Goal: Task Accomplishment & Management: Manage account settings

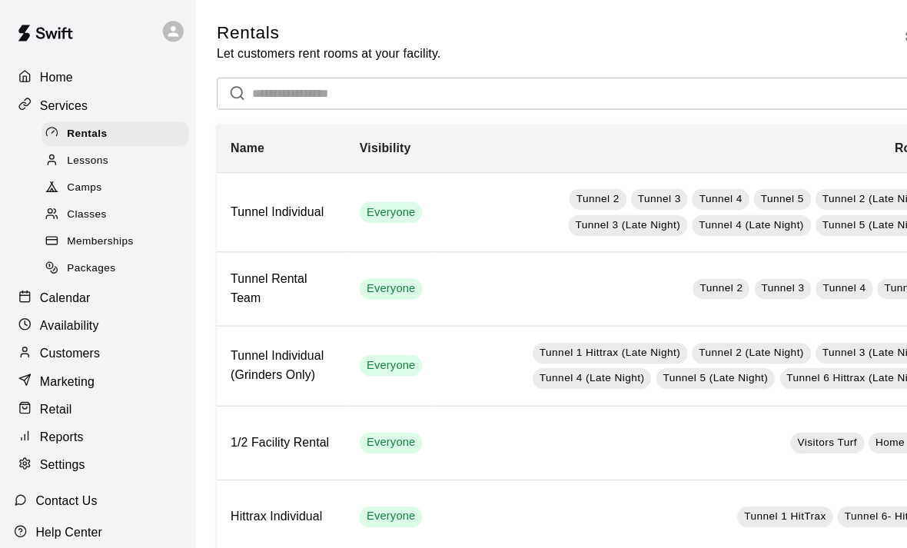
click at [135, 205] on div "Memberships" at bounding box center [102, 214] width 130 height 22
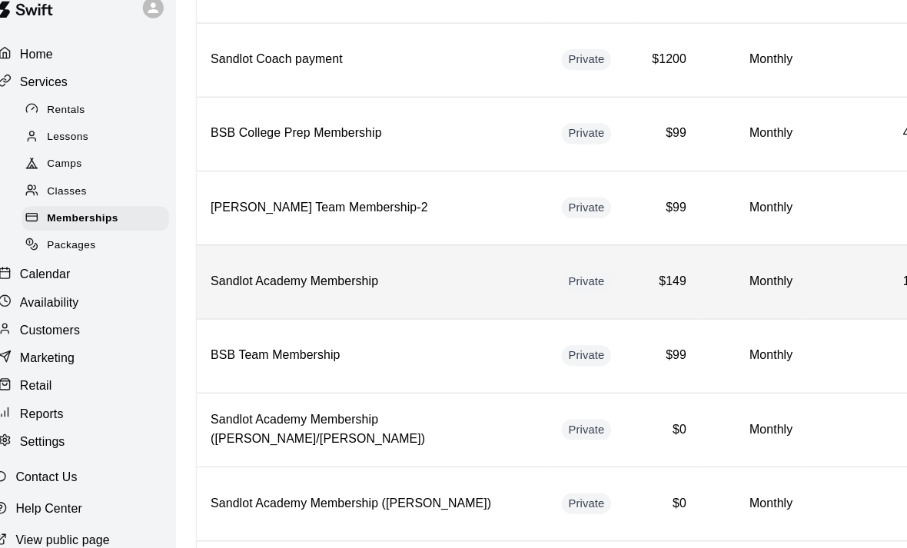
scroll to position [1044, 0]
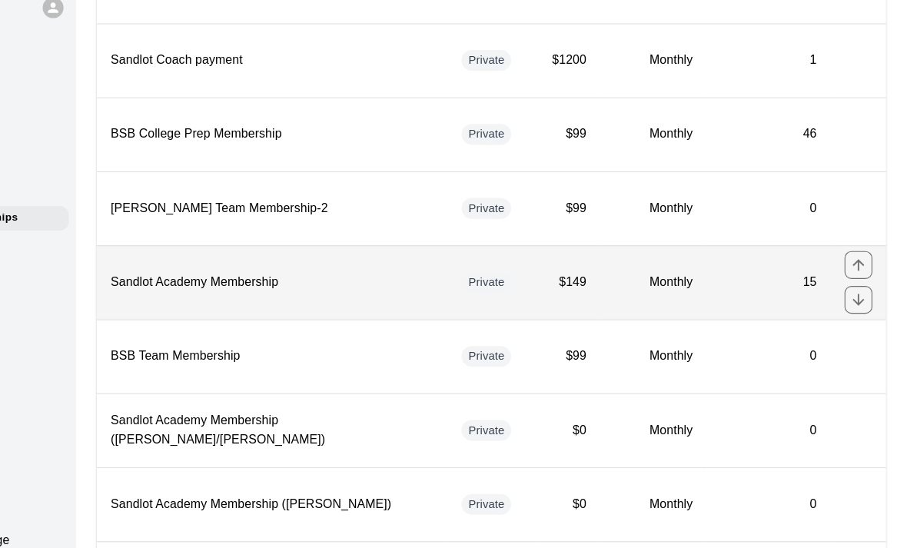
click at [743, 262] on h6 "15" at bounding box center [785, 270] width 85 height 17
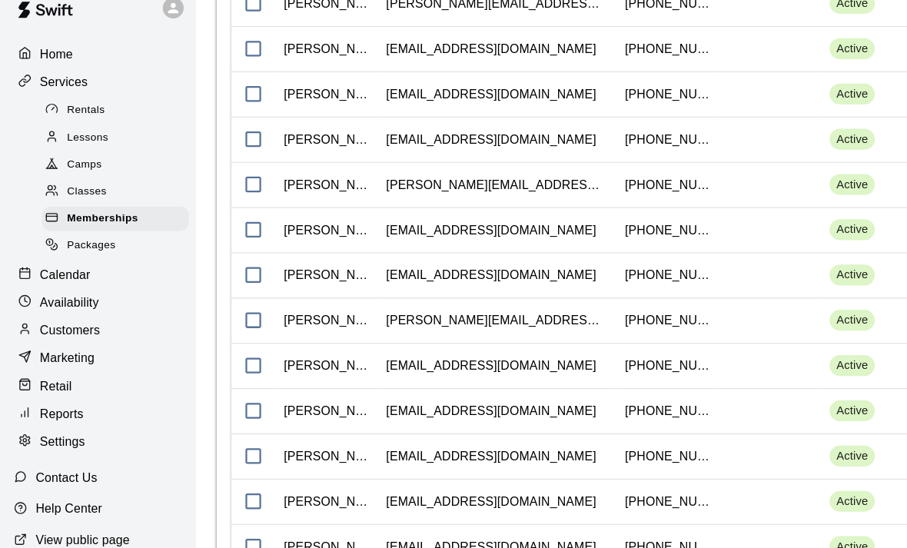
scroll to position [1395, 0]
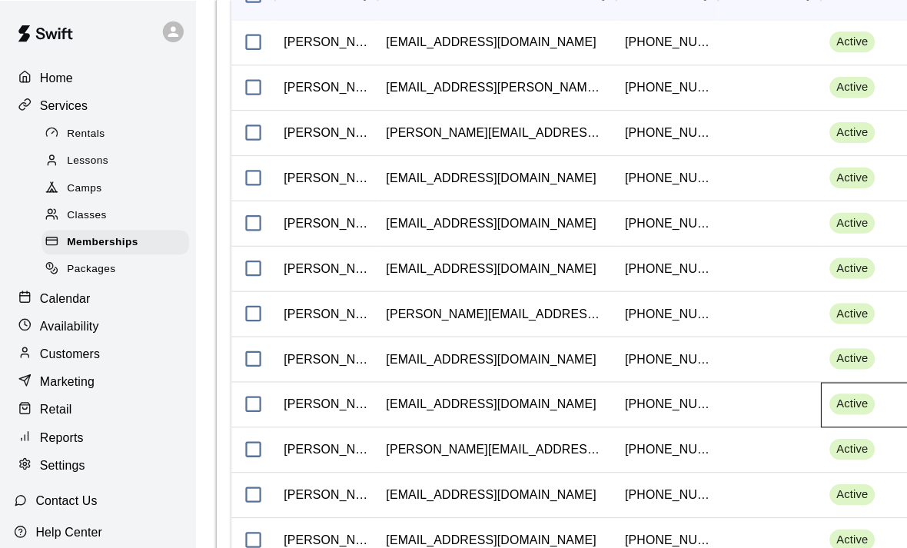
click at [767, 357] on span "Active" at bounding box center [753, 357] width 40 height 15
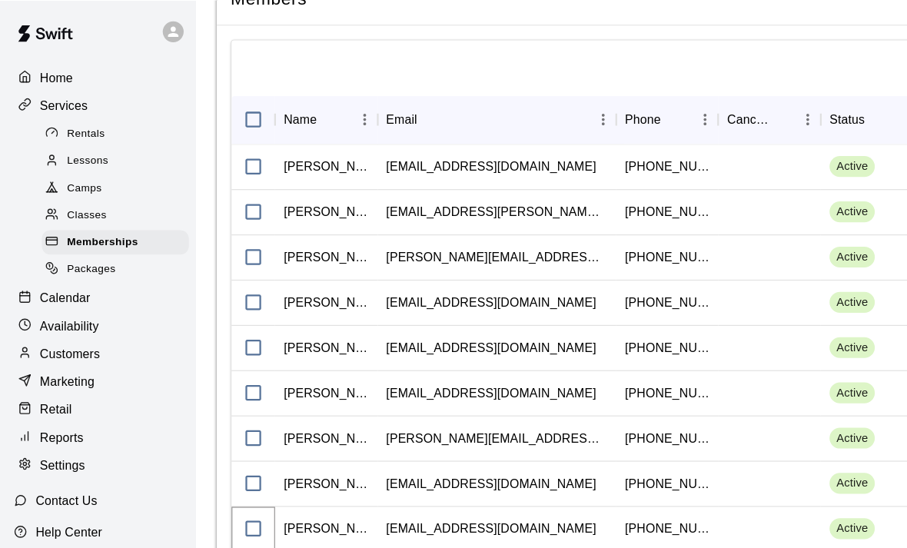
scroll to position [1192, 0]
click at [324, 87] on div "Name" at bounding box center [333, 105] width 18 height 43
click at [313, 96] on button "Menu" at bounding box center [322, 105] width 23 height 23
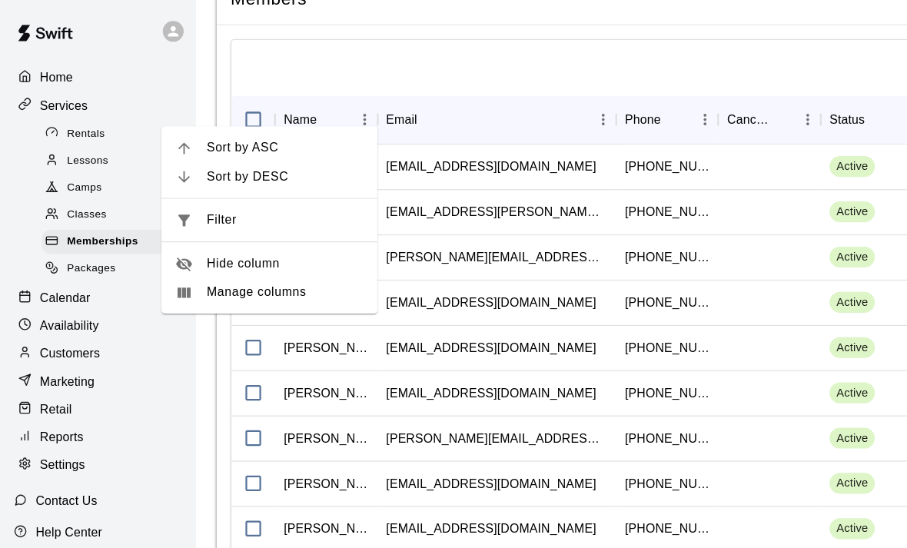
click at [272, 244] on li "Hide column" at bounding box center [238, 232] width 191 height 25
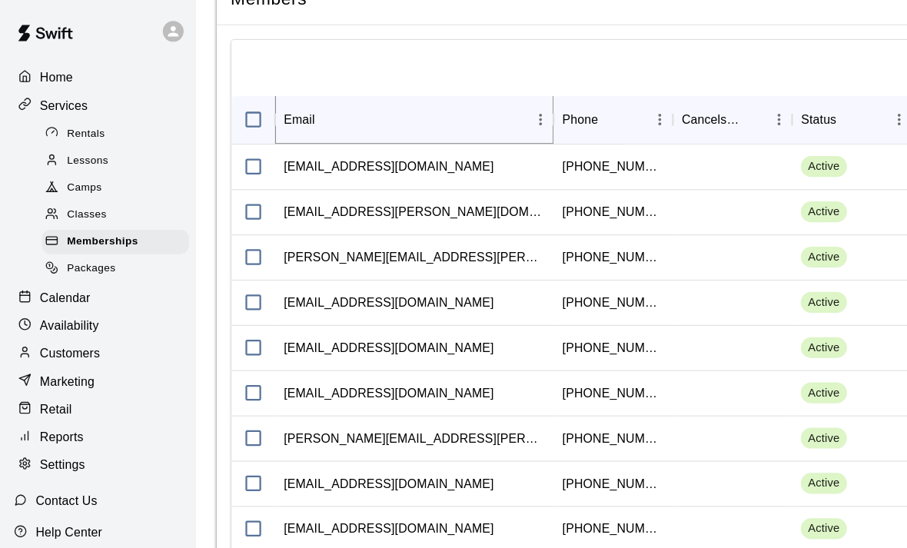
click at [476, 98] on icon "Menu" at bounding box center [477, 105] width 15 height 15
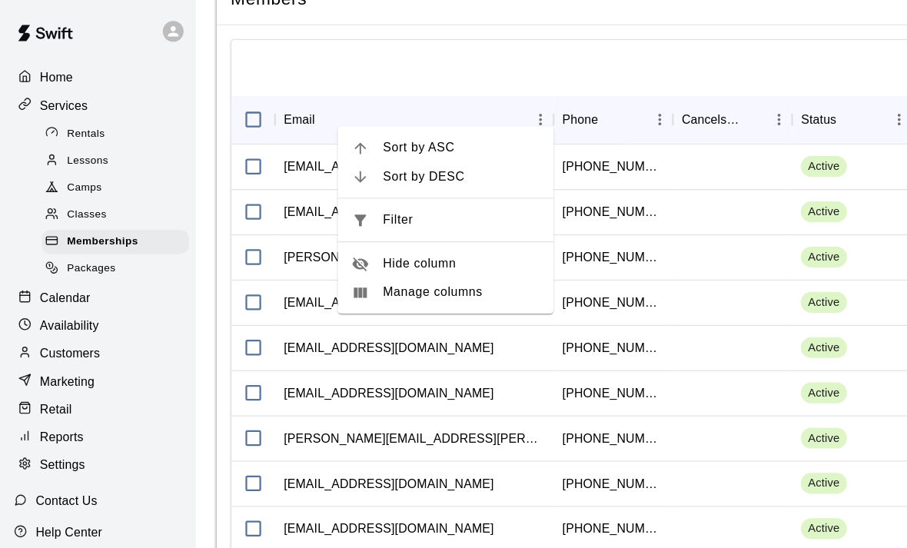
click at [428, 258] on span "Manage columns" at bounding box center [407, 258] width 138 height 16
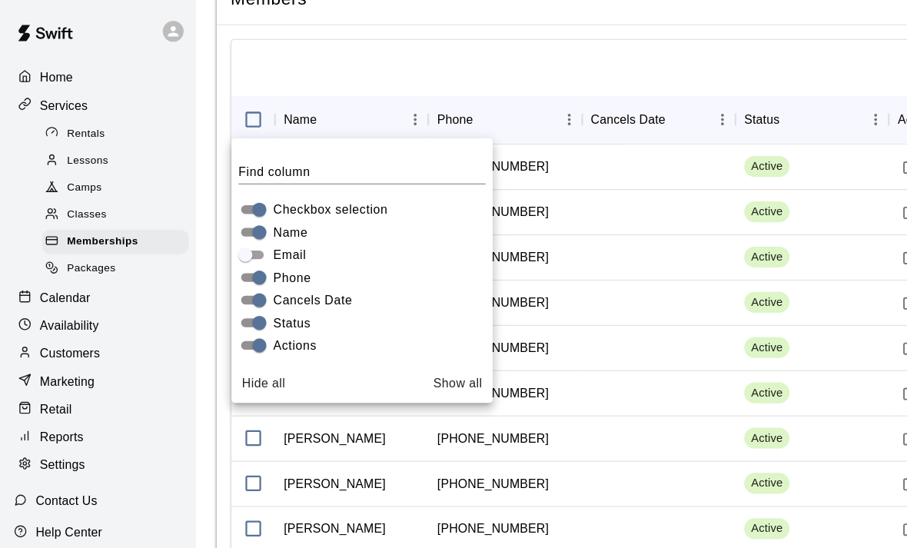
click at [570, 55] on div at bounding box center [539, 59] width 671 height 49
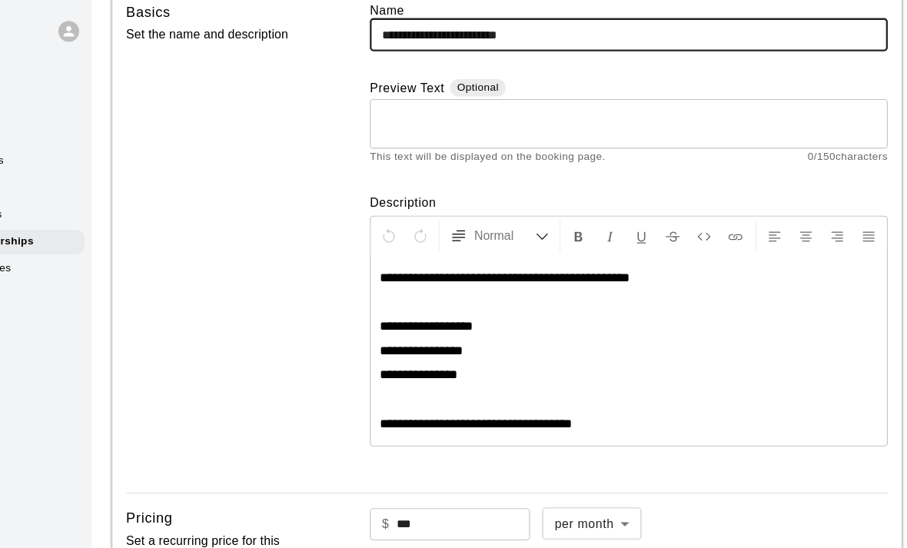
scroll to position [0, 0]
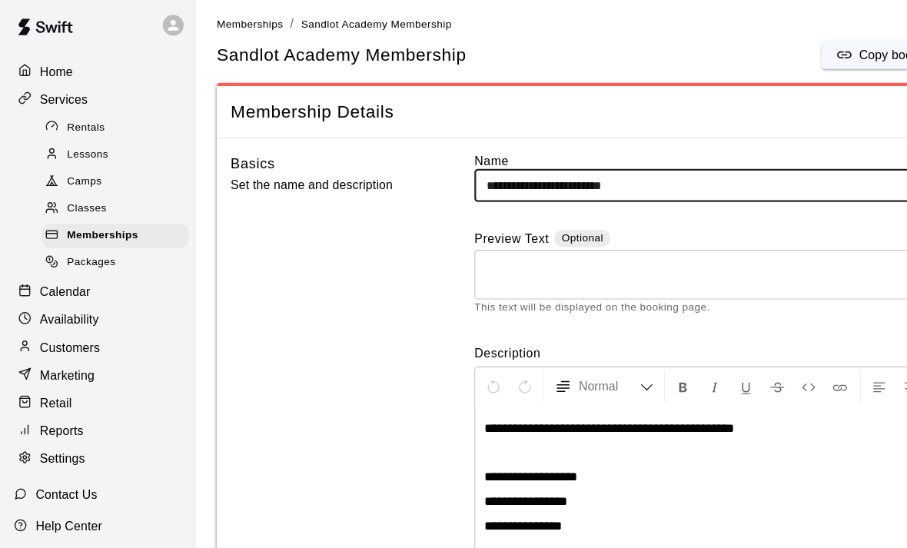
click at [50, 64] on p "Home" at bounding box center [49, 68] width 29 height 15
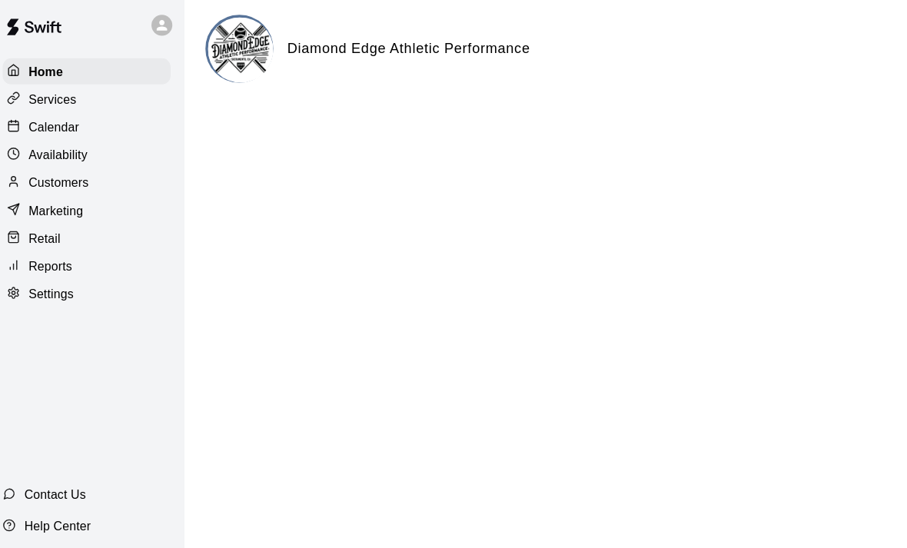
click at [88, 93] on div "Services" at bounding box center [86, 92] width 148 height 23
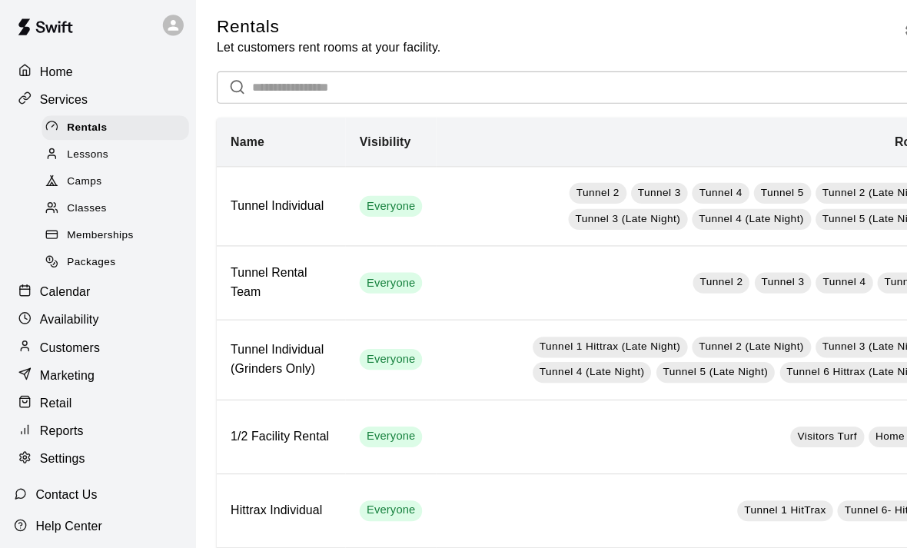
click at [81, 141] on span "Lessons" at bounding box center [77, 142] width 37 height 15
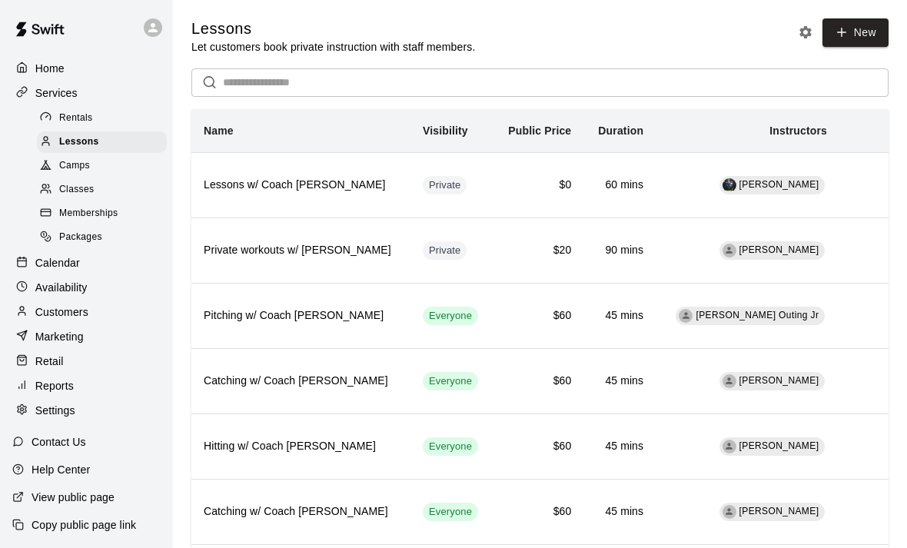
click at [78, 308] on p "Customers" at bounding box center [61, 311] width 53 height 15
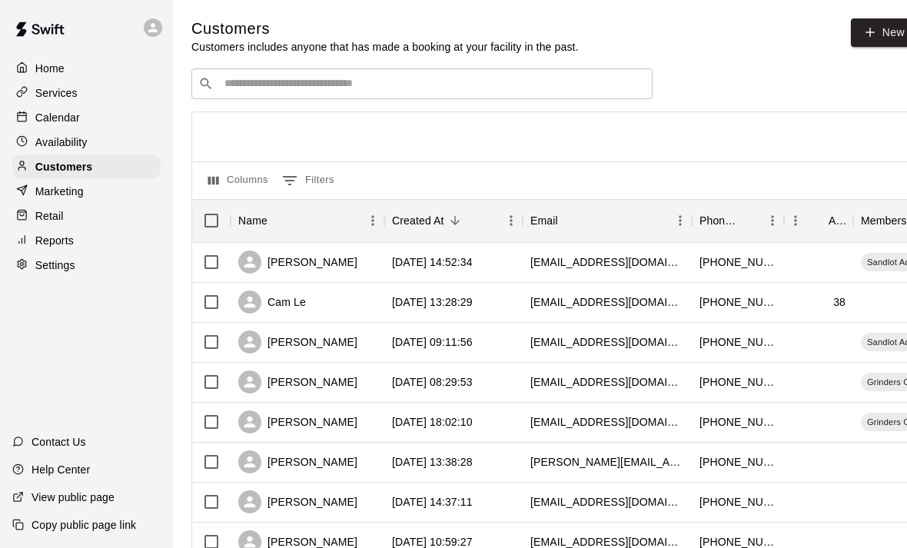
click at [574, 88] on input "Search customers by name or email" at bounding box center [433, 83] width 426 height 15
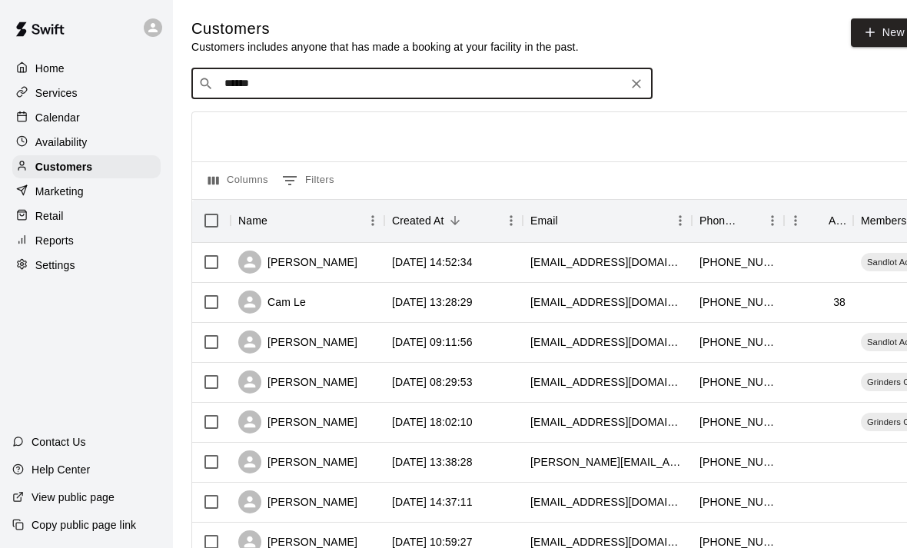
type input "*******"
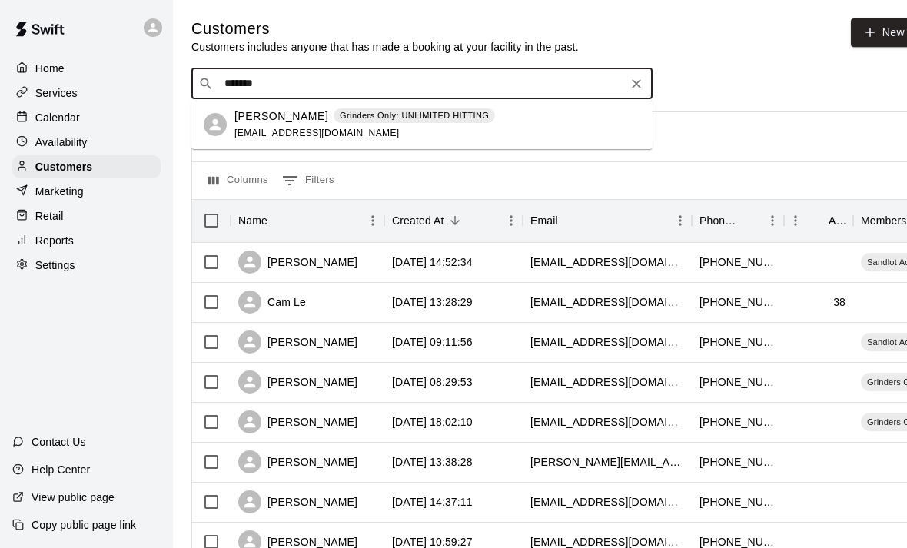
click at [275, 125] on div "[PERSON_NAME] Grinders Only: UNLIMITED HITTING [EMAIL_ADDRESS][DOMAIN_NAME]" at bounding box center [364, 124] width 261 height 33
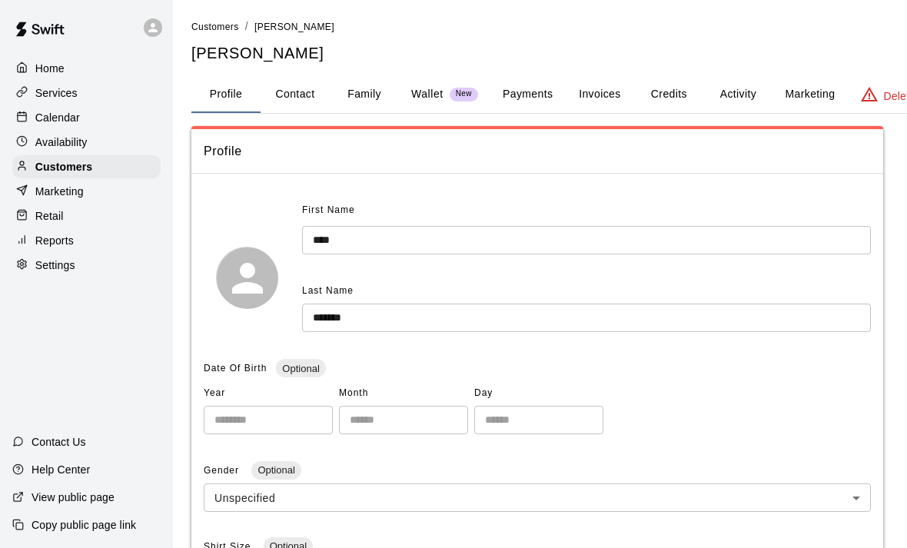
click at [414, 97] on p "Wallet" at bounding box center [427, 94] width 32 height 16
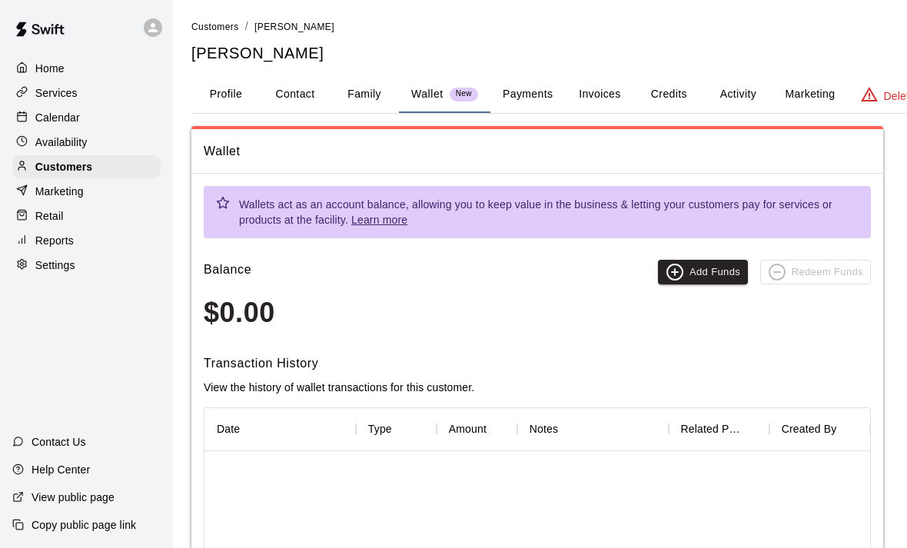
click at [371, 103] on button "Family" at bounding box center [364, 94] width 69 height 37
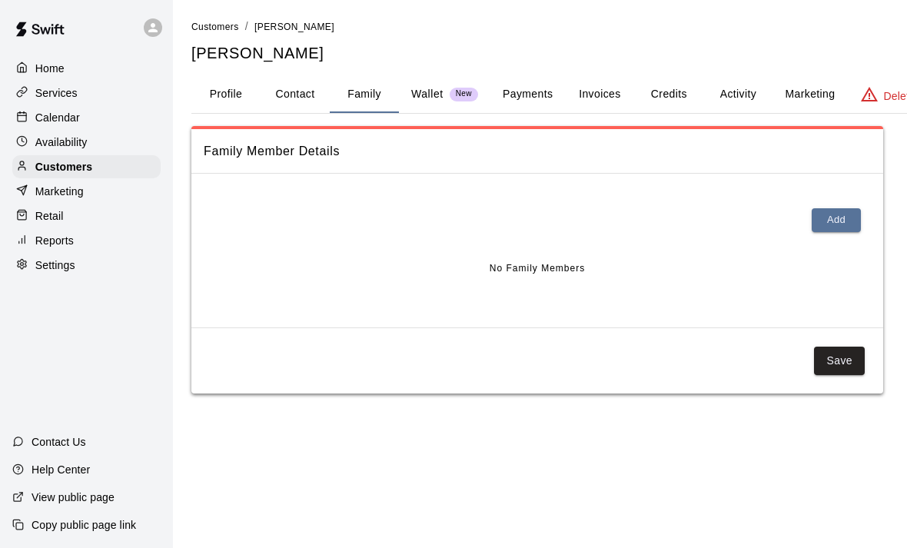
click at [288, 93] on button "Contact" at bounding box center [295, 94] width 69 height 37
select select "**"
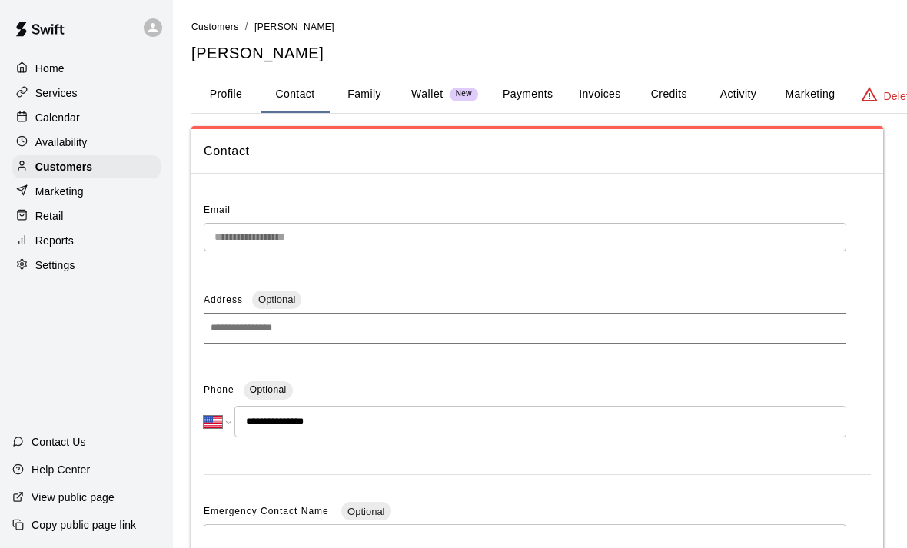
click at [541, 105] on button "Payments" at bounding box center [527, 94] width 75 height 37
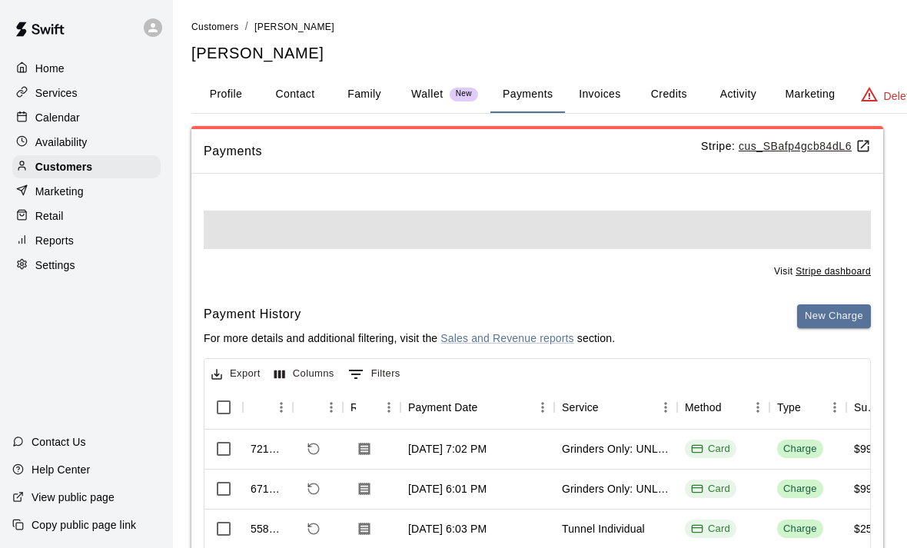
click at [297, 84] on button "Contact" at bounding box center [295, 94] width 69 height 37
select select "**"
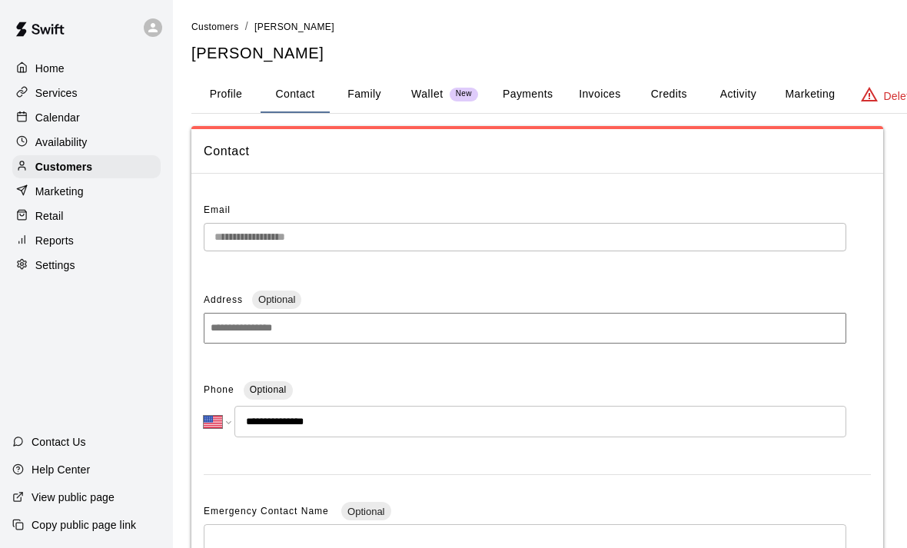
click at [510, 105] on button "Payments" at bounding box center [527, 94] width 75 height 37
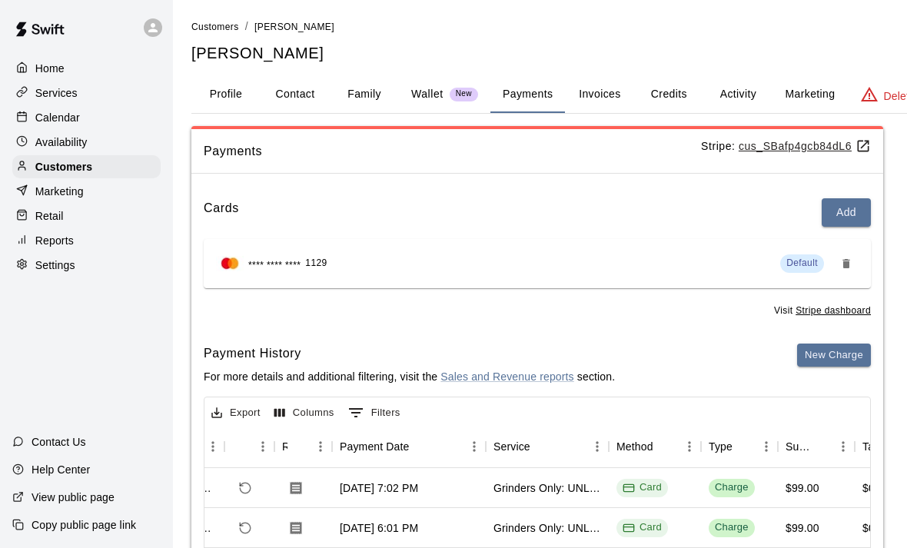
click at [51, 71] on p "Home" at bounding box center [49, 68] width 29 height 15
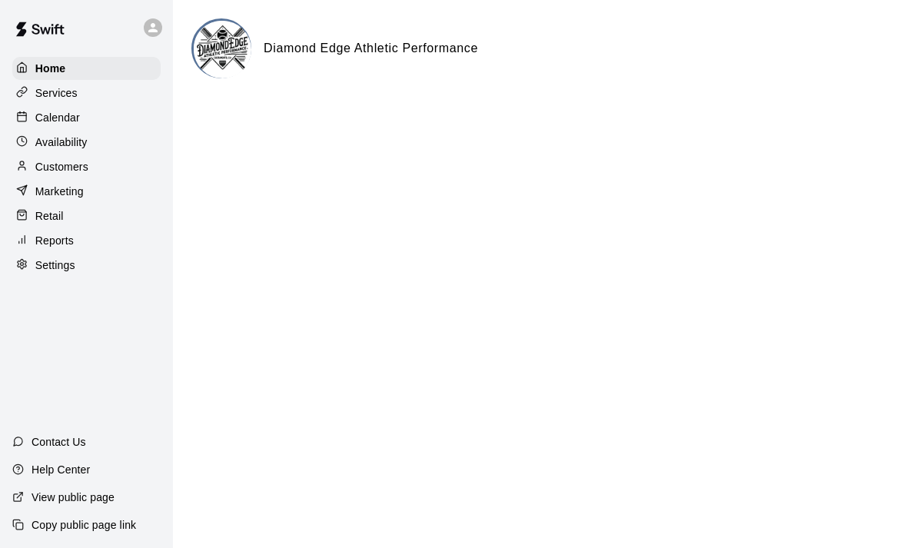
click at [41, 97] on p "Services" at bounding box center [56, 92] width 42 height 15
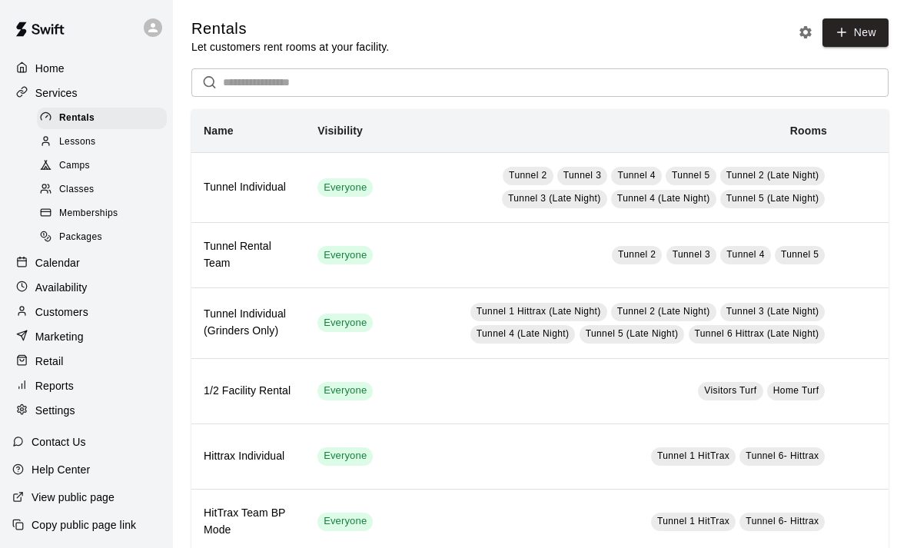
click at [61, 289] on p "Availability" at bounding box center [61, 287] width 52 height 15
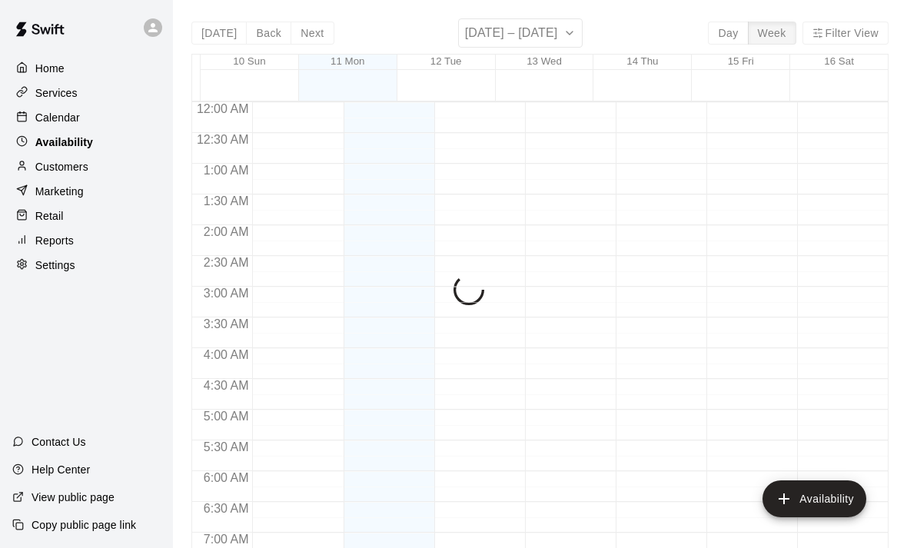
scroll to position [964, 0]
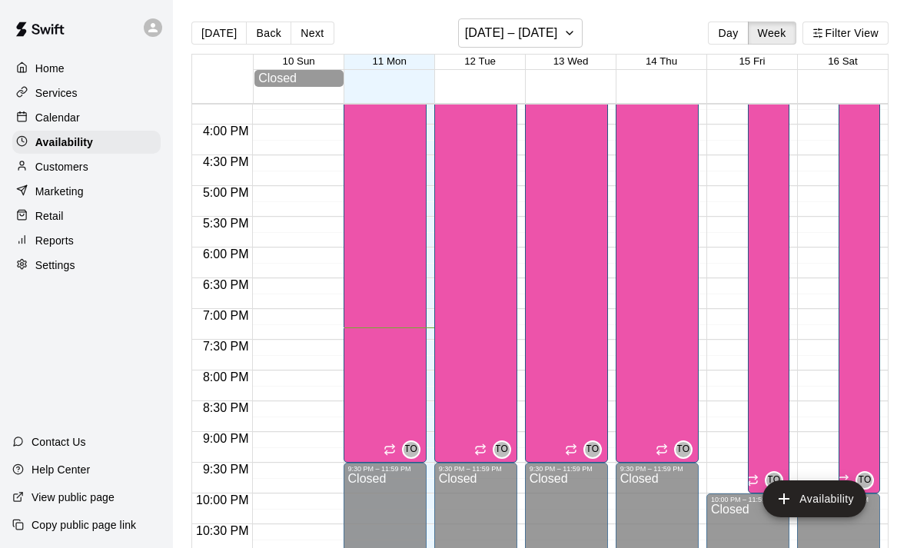
click at [48, 112] on p "Calendar" at bounding box center [57, 117] width 45 height 15
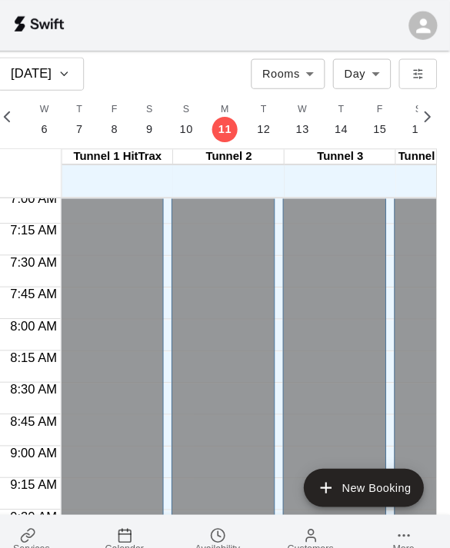
scroll to position [866, 0]
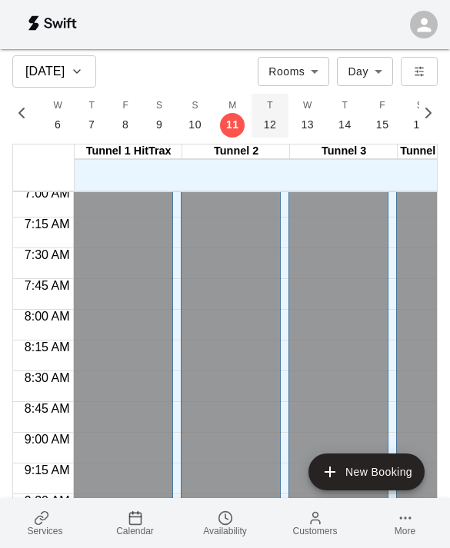
click at [265, 132] on button "T 12" at bounding box center [270, 116] width 38 height 44
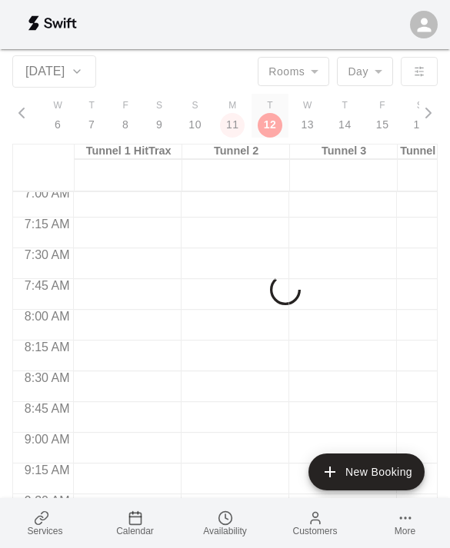
click at [264, 128] on p "12" at bounding box center [270, 125] width 13 height 16
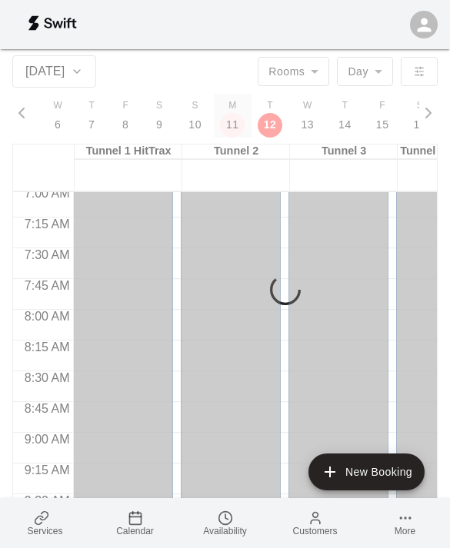
click at [234, 124] on button "M 11" at bounding box center [233, 116] width 38 height 44
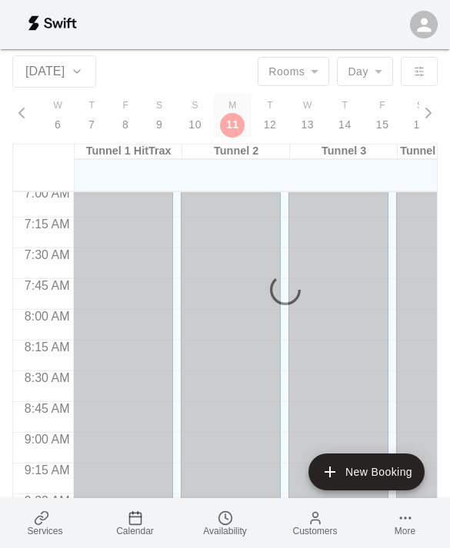
click at [230, 121] on p "11" at bounding box center [232, 125] width 13 height 16
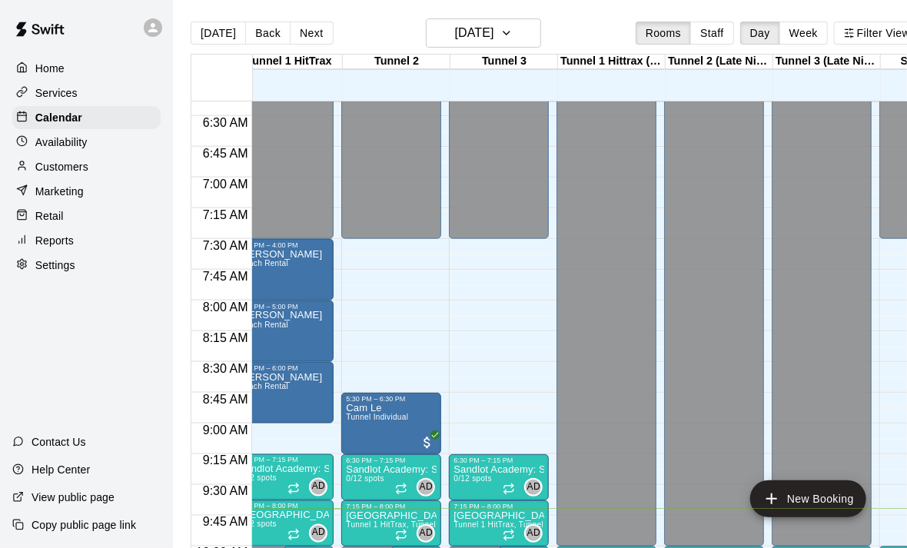
scroll to position [0, 15]
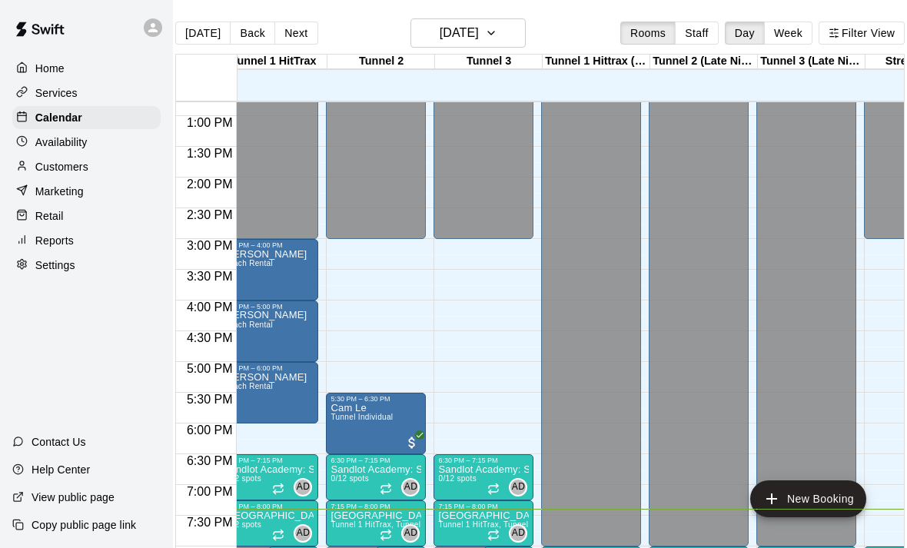
click at [104, 185] on div "Marketing" at bounding box center [86, 191] width 148 height 23
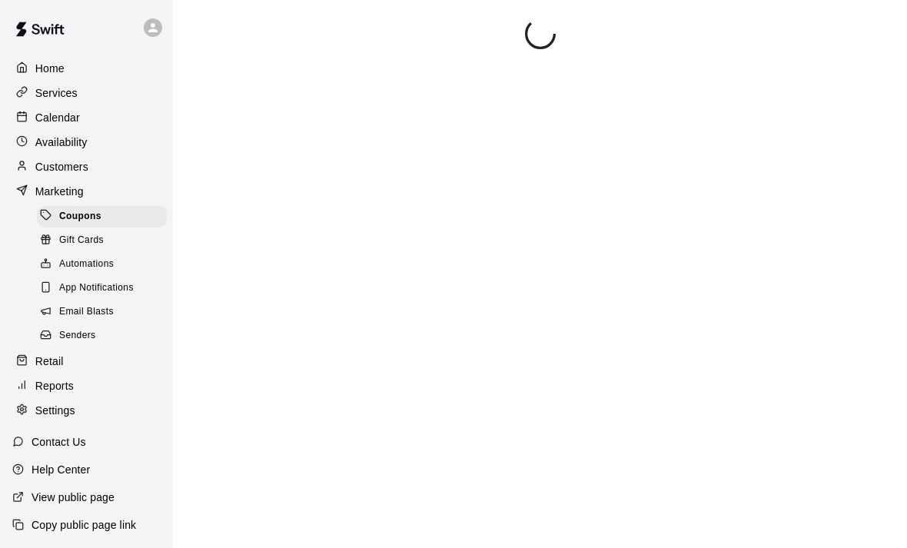
click at [111, 168] on div "Customers" at bounding box center [86, 166] width 148 height 23
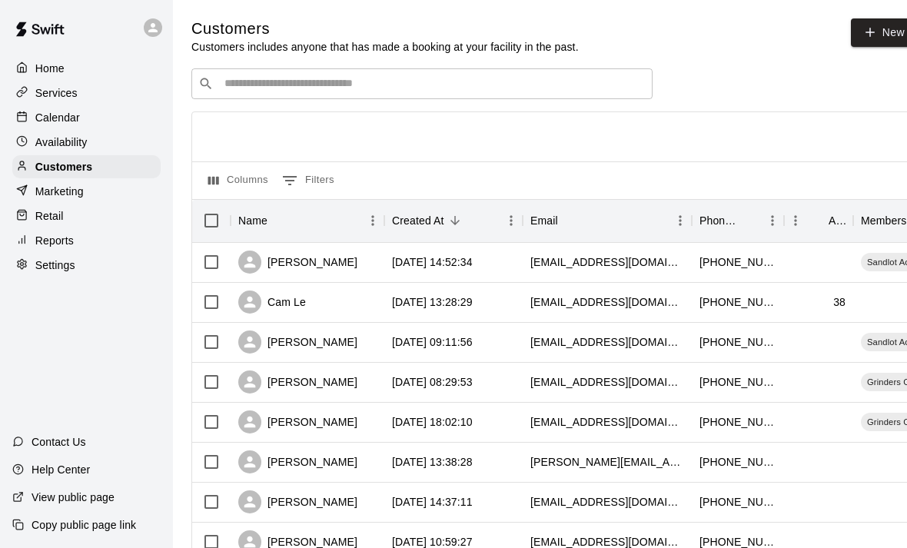
click at [384, 82] on input "Search customers by name or email" at bounding box center [433, 83] width 426 height 15
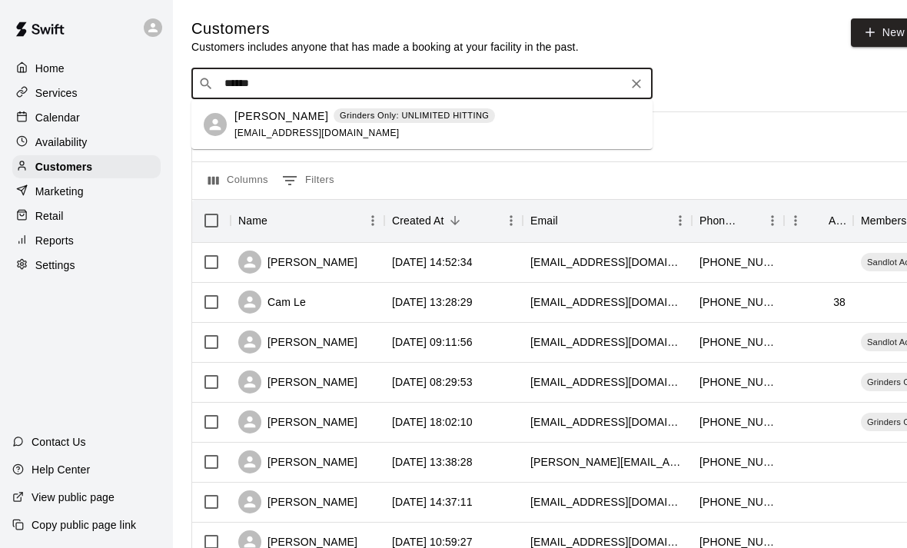
type input "*******"
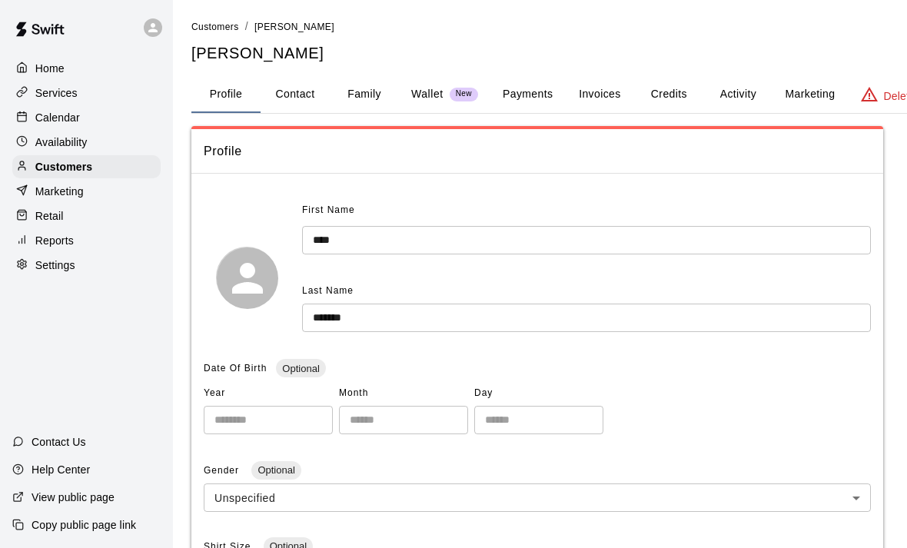
click at [523, 101] on button "Payments" at bounding box center [527, 94] width 75 height 37
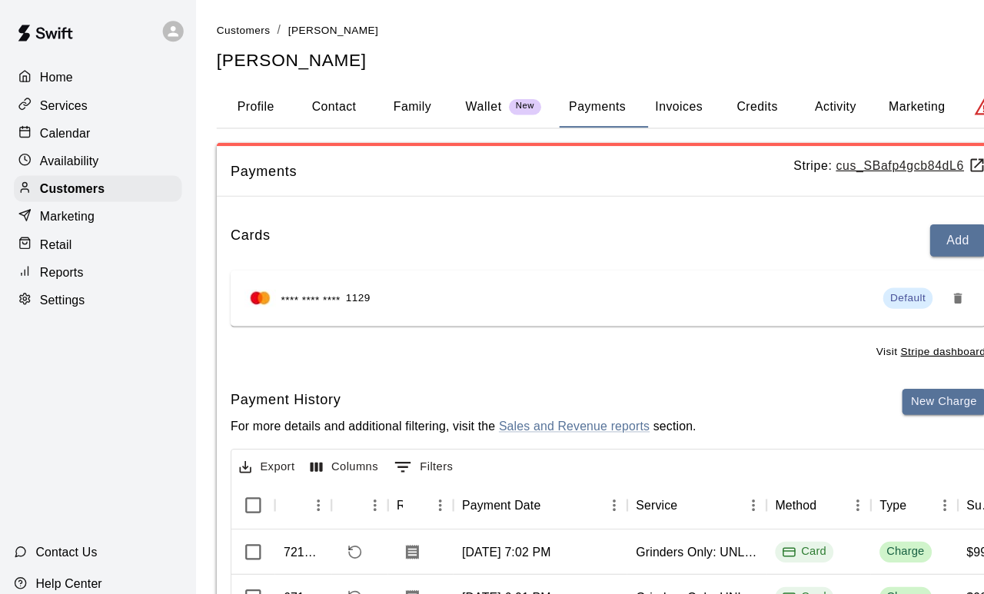
click at [71, 150] on p "Availability" at bounding box center [61, 142] width 52 height 15
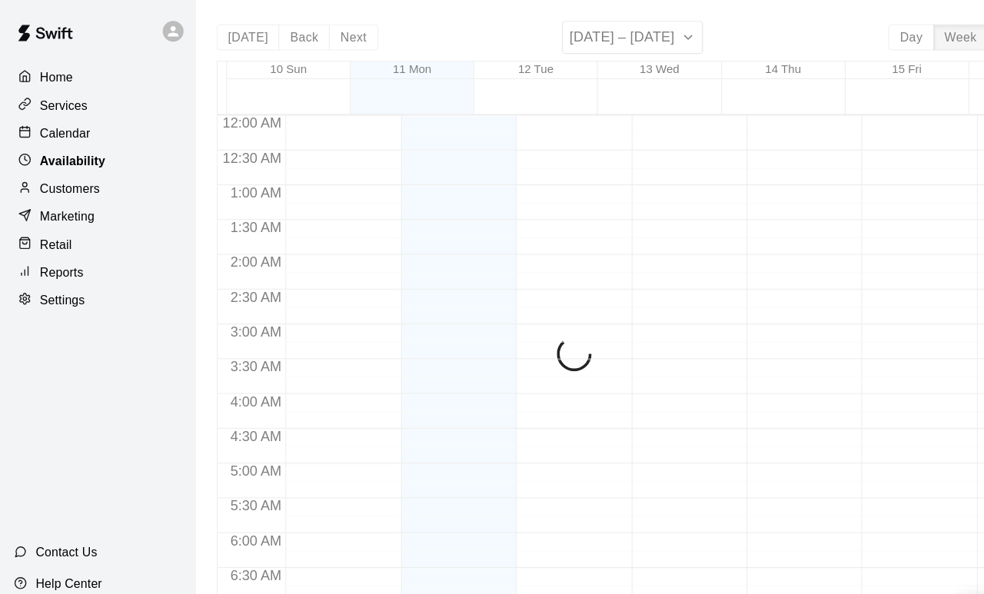
scroll to position [913, 0]
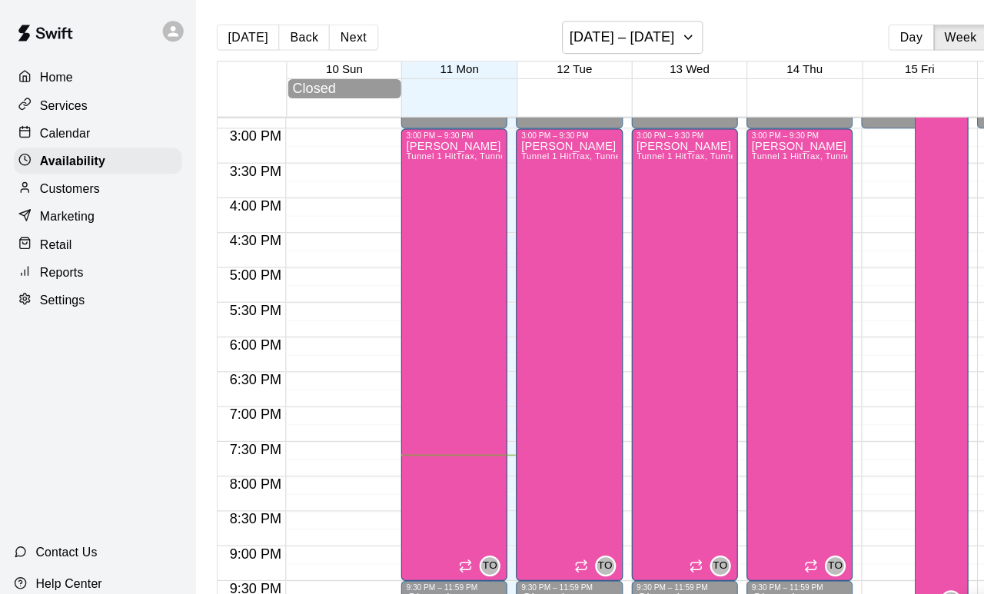
click at [56, 116] on p "Calendar" at bounding box center [57, 117] width 45 height 15
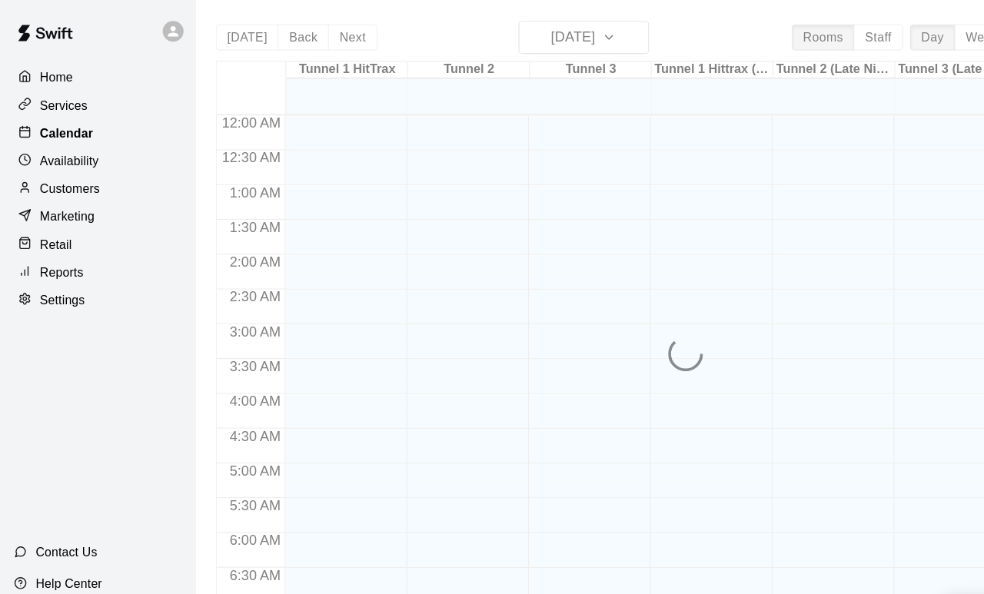
scroll to position [867, 0]
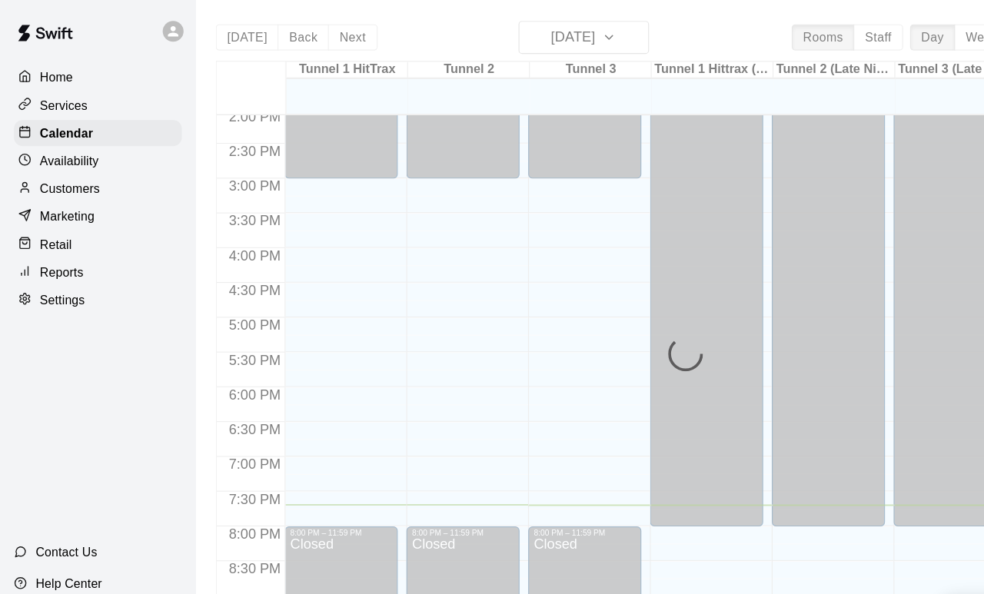
click at [62, 167] on p "Customers" at bounding box center [61, 166] width 53 height 15
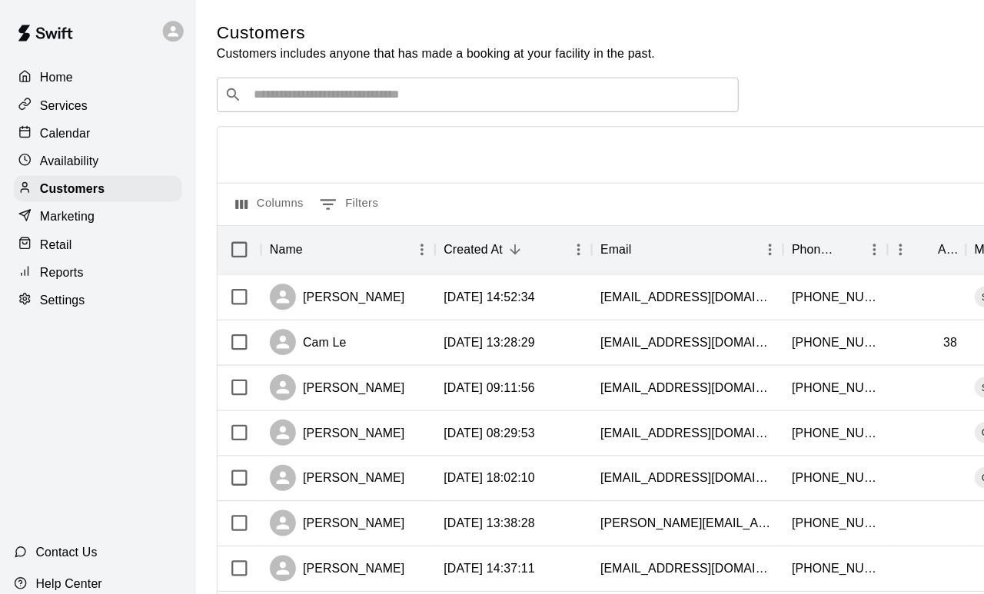
click at [338, 82] on input "Search customers by name or email" at bounding box center [433, 83] width 426 height 15
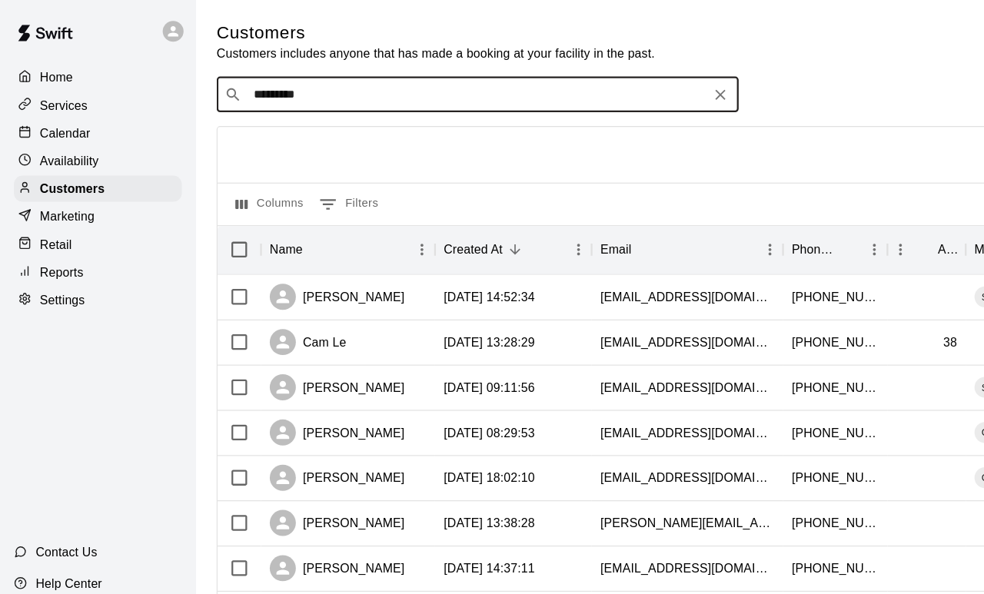
type input "**********"
click at [628, 78] on button "Clear" at bounding box center [637, 84] width 22 height 22
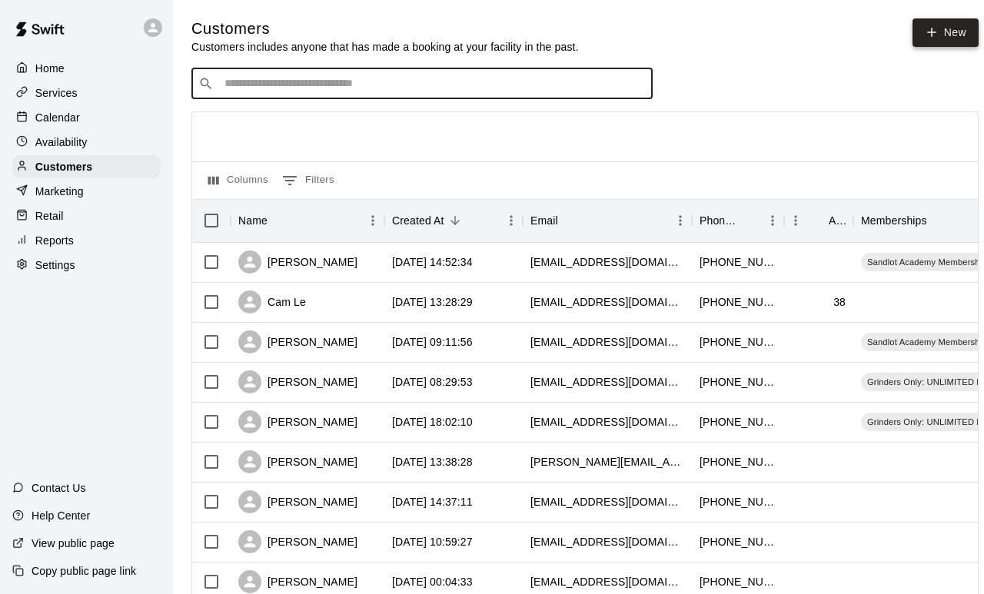
click at [906, 37] on link "New" at bounding box center [946, 32] width 66 height 28
select select "**"
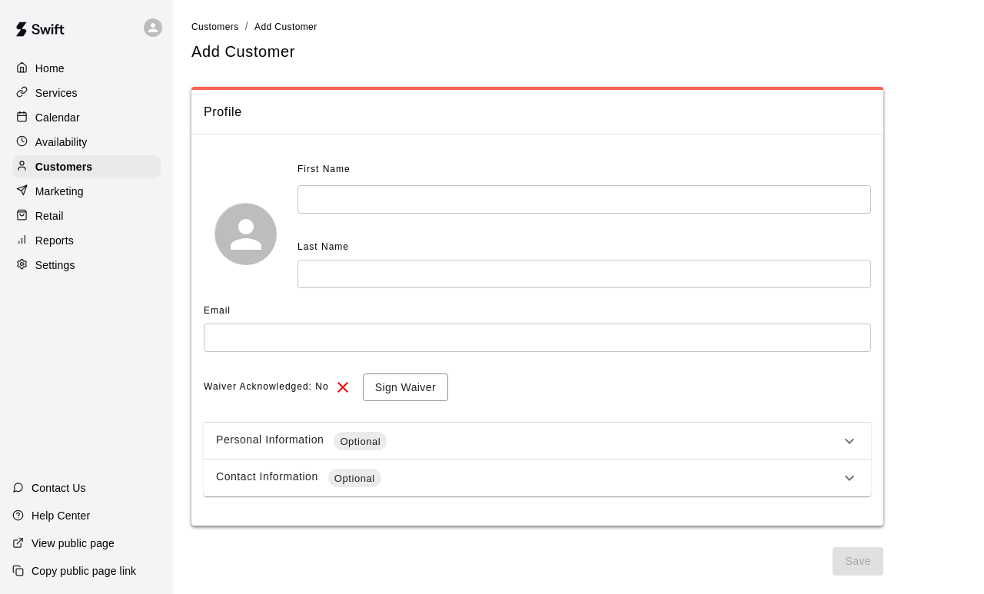
click at [372, 188] on input "text" at bounding box center [585, 199] width 574 height 28
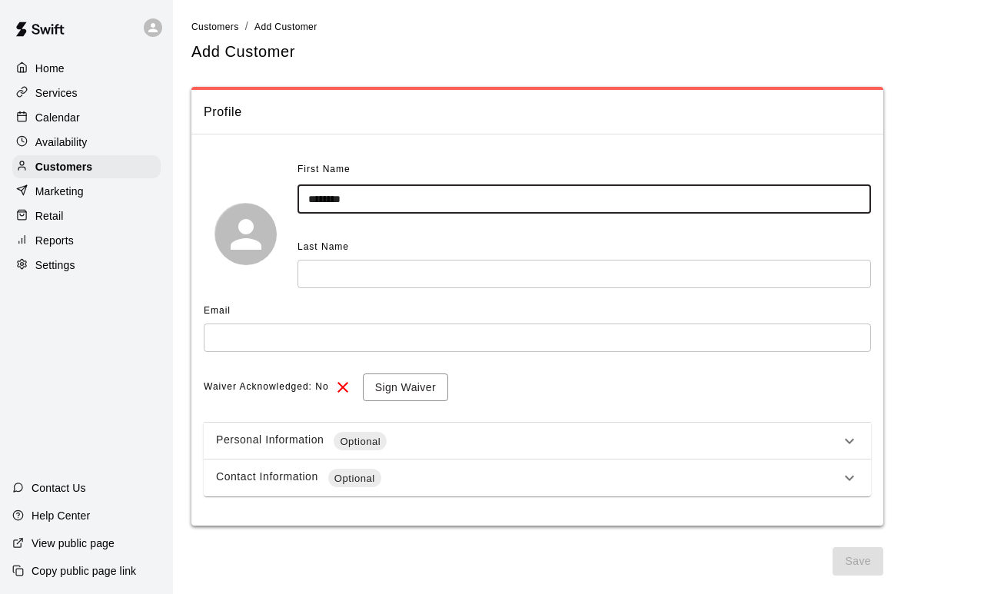
type input "********"
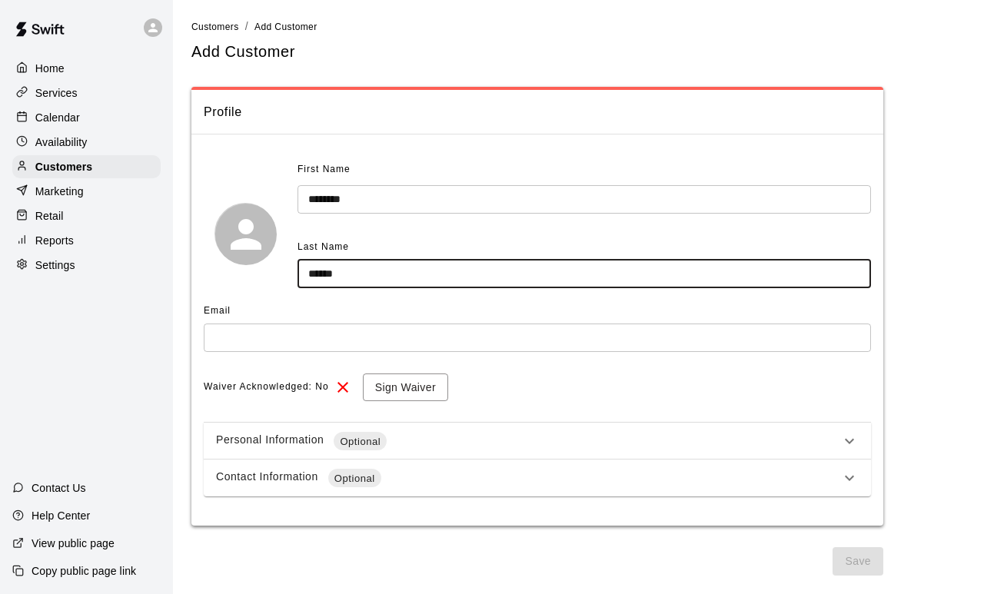
type input "******"
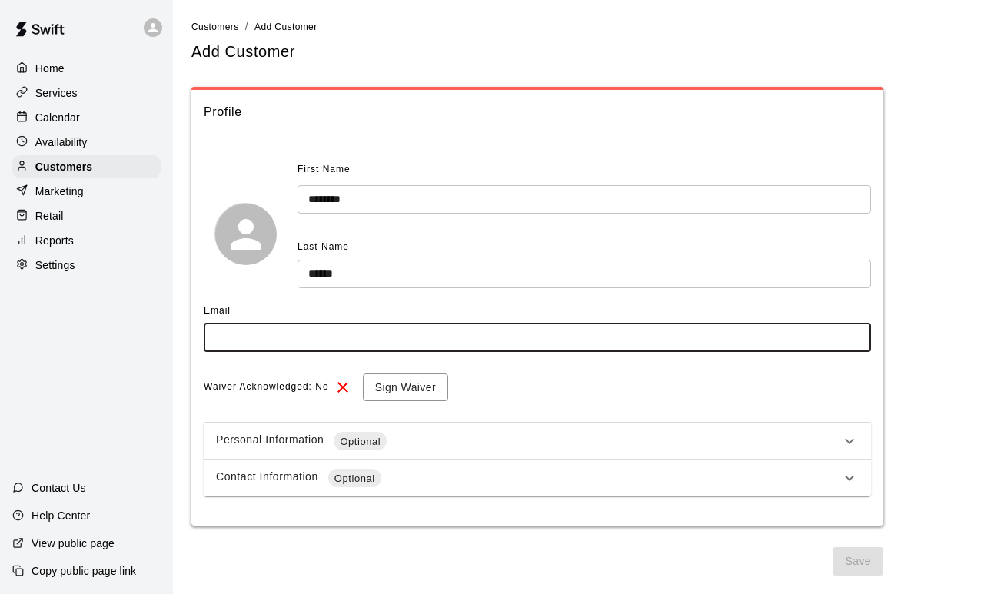
click at [354, 340] on input "text" at bounding box center [537, 338] width 667 height 28
type input "**********"
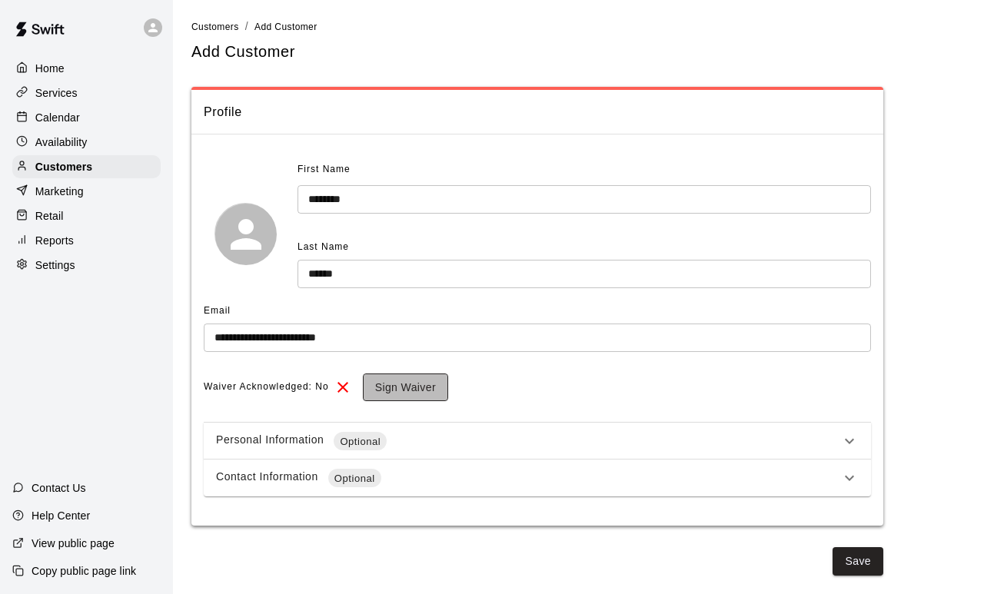
click at [446, 395] on button "Sign Waiver" at bounding box center [405, 388] width 85 height 28
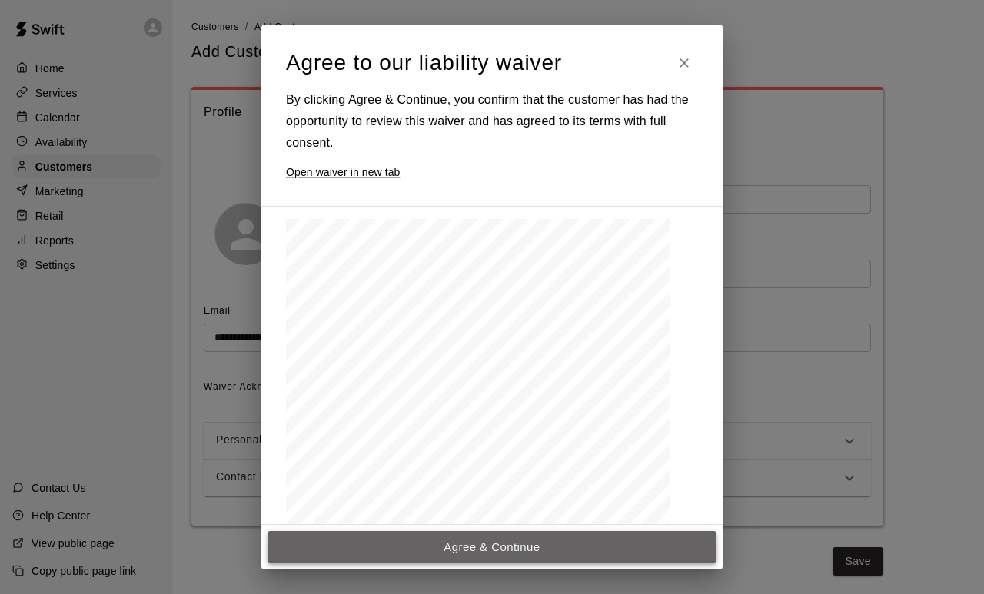
click at [583, 547] on button "Agree & Continue" at bounding box center [492, 547] width 449 height 32
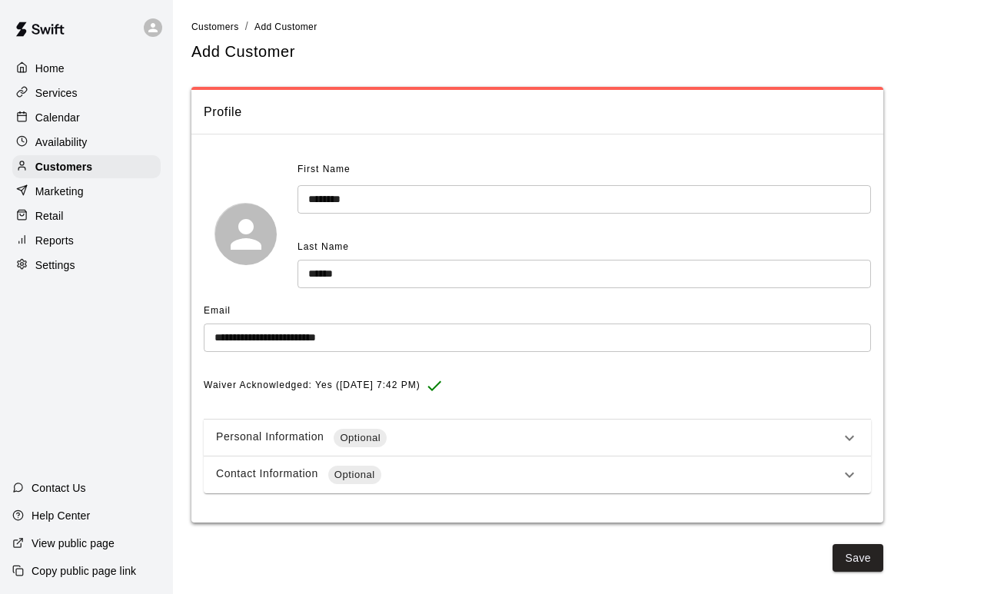
click at [845, 441] on icon at bounding box center [849, 438] width 18 height 18
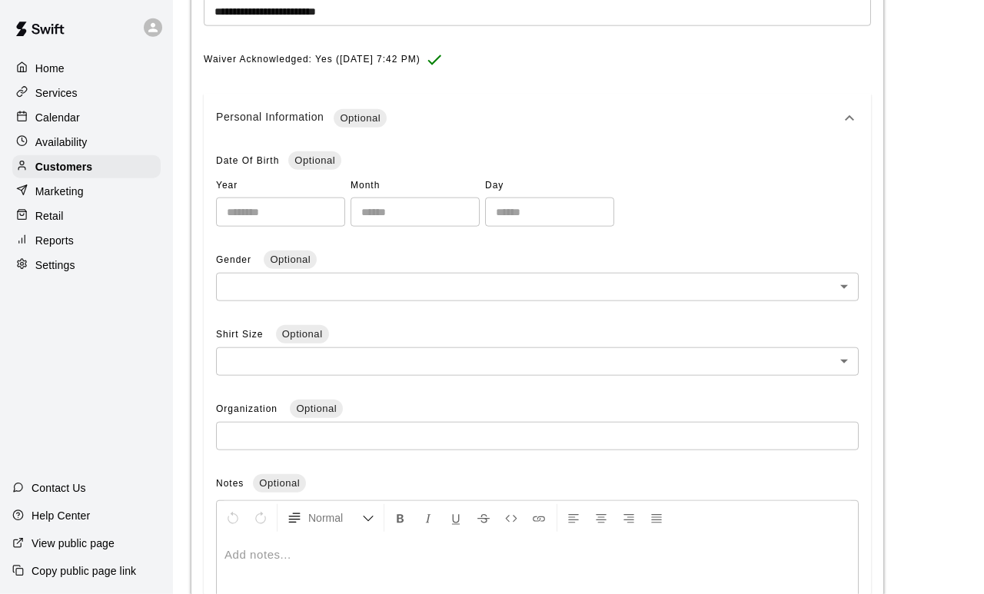
scroll to position [327, 0]
click at [270, 274] on div "Date Of Birth Optional Year ​ Month ​ Day ​ Gender Optional ​ ​ Shirt Size Opti…" at bounding box center [537, 401] width 643 height 507
type input "****"
click at [357, 220] on input "number" at bounding box center [415, 211] width 129 height 28
type input "**"
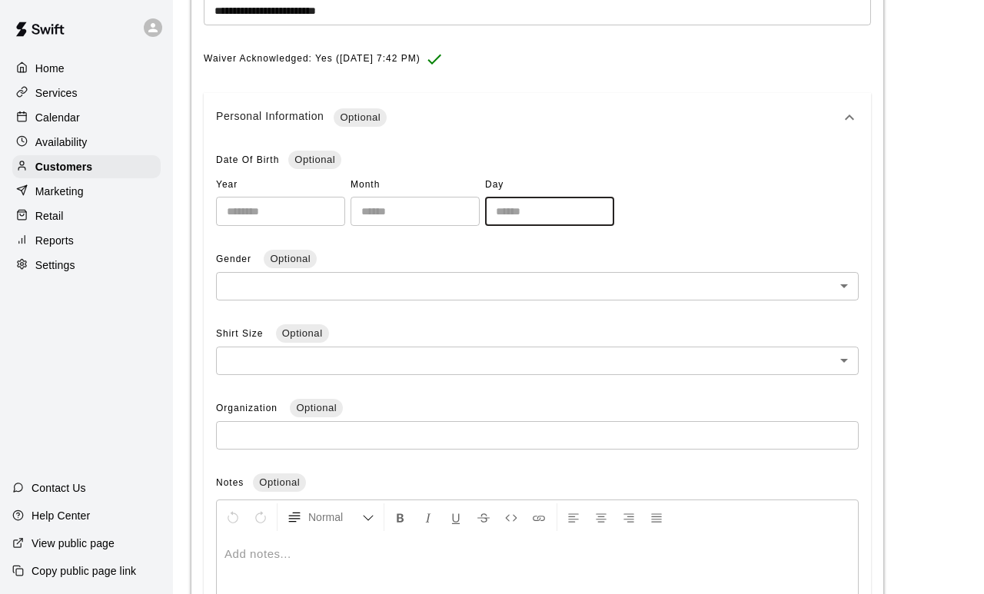
click at [487, 220] on input "number" at bounding box center [549, 211] width 129 height 28
type input "****"
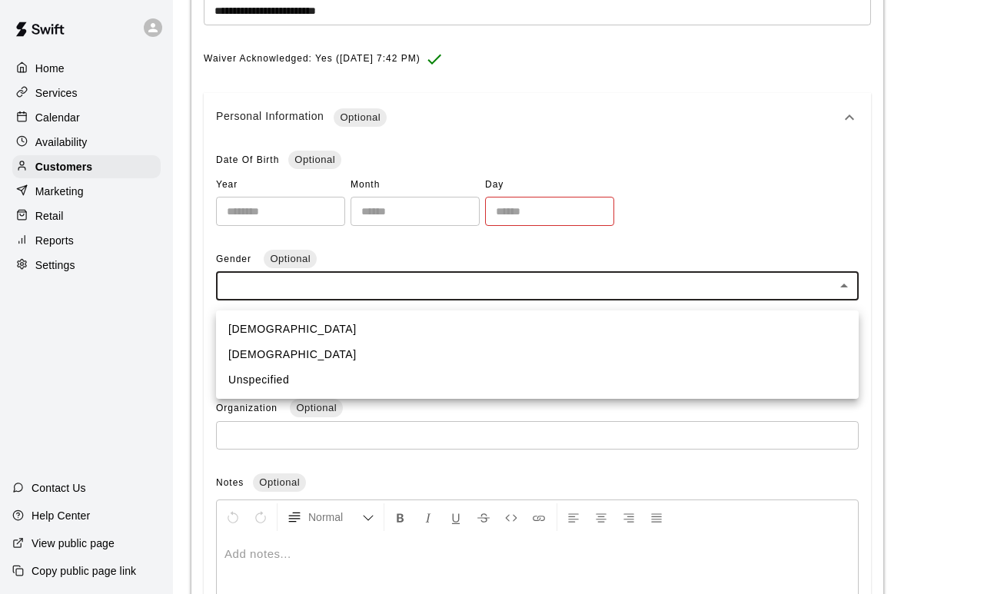
click at [832, 295] on body "**********" at bounding box center [492, 240] width 984 height 1134
click at [260, 352] on li "[DEMOGRAPHIC_DATA]" at bounding box center [537, 354] width 643 height 25
type input "******"
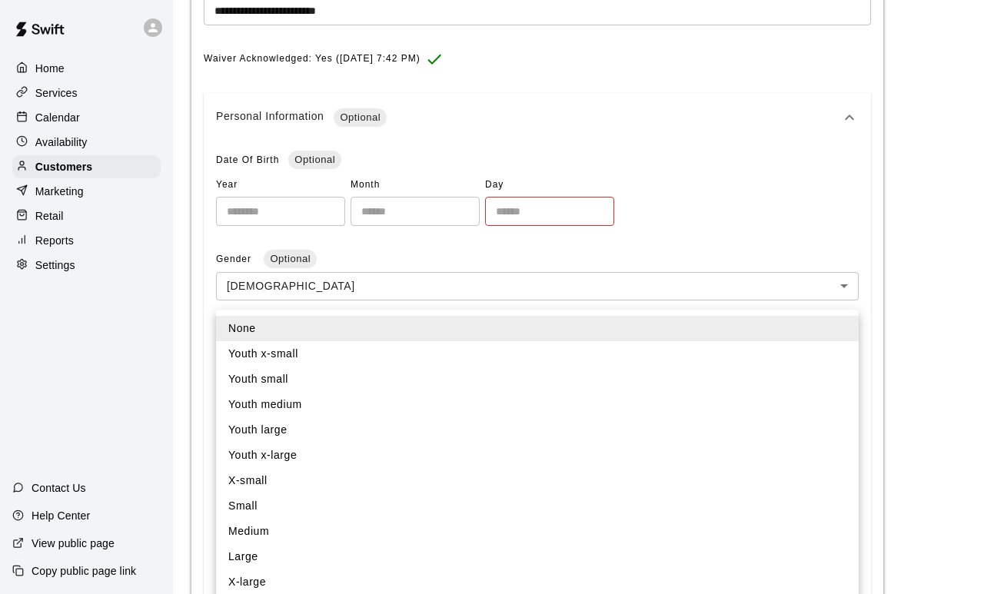
click at [852, 369] on body "**********" at bounding box center [492, 240] width 984 height 1134
click at [838, 310] on ul "None Youth x-small Youth small Youth medium Youth large Youth x-large X-small S…" at bounding box center [537, 468] width 643 height 317
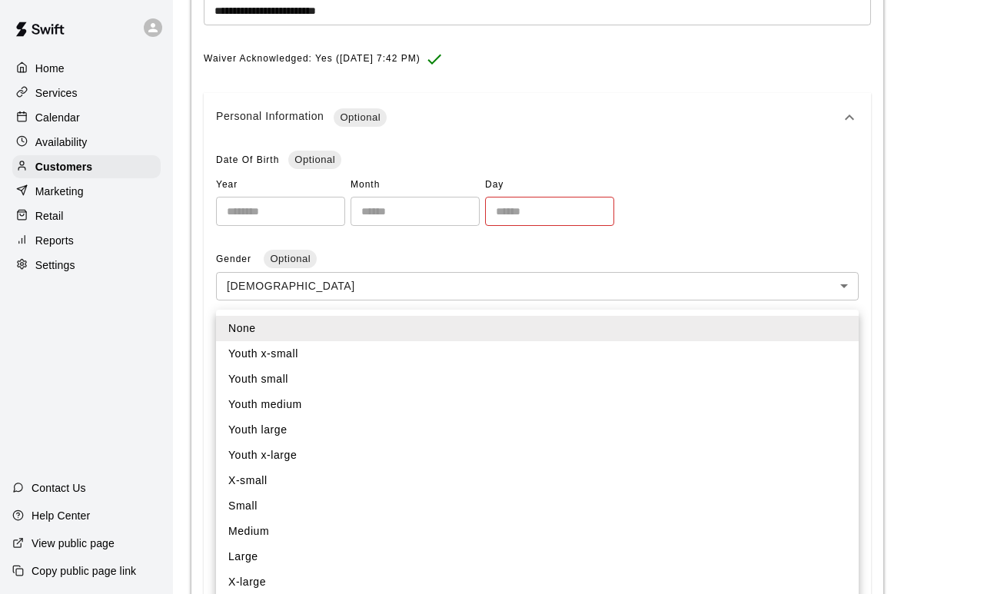
click at [838, 310] on ul "None Youth x-small Youth small Youth medium Youth large Youth x-large X-small S…" at bounding box center [537, 468] width 643 height 317
click at [833, 304] on div at bounding box center [492, 297] width 984 height 594
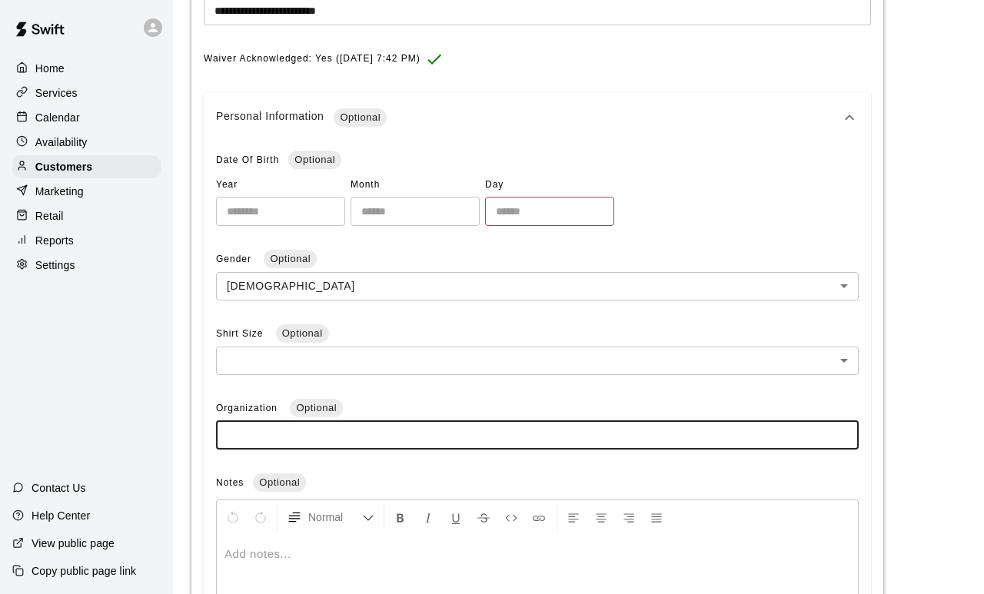
click at [600, 440] on input "text" at bounding box center [537, 435] width 643 height 28
type input "**********"
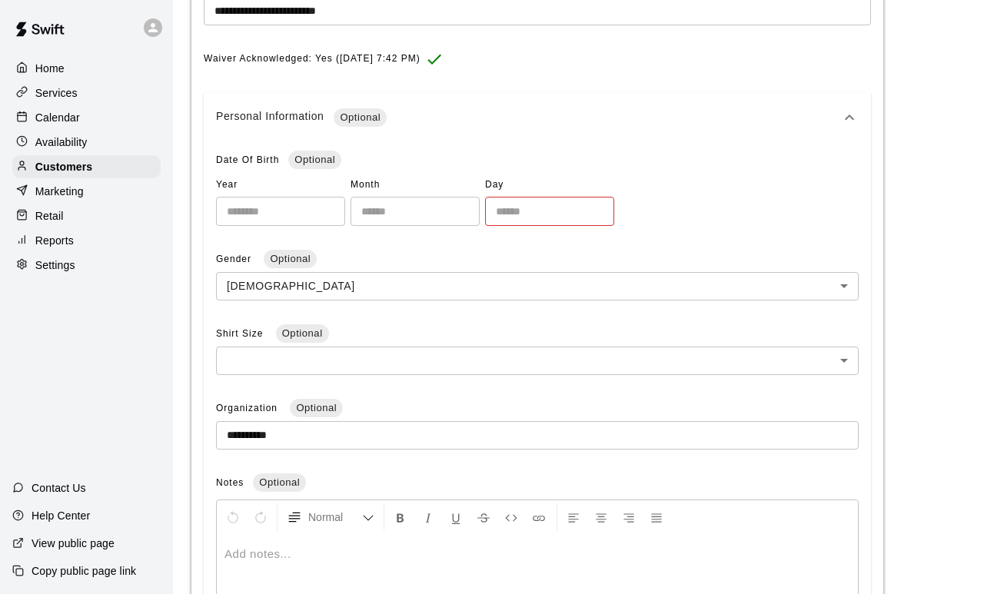
click at [893, 547] on p "**********" at bounding box center [578, 253] width 774 height 986
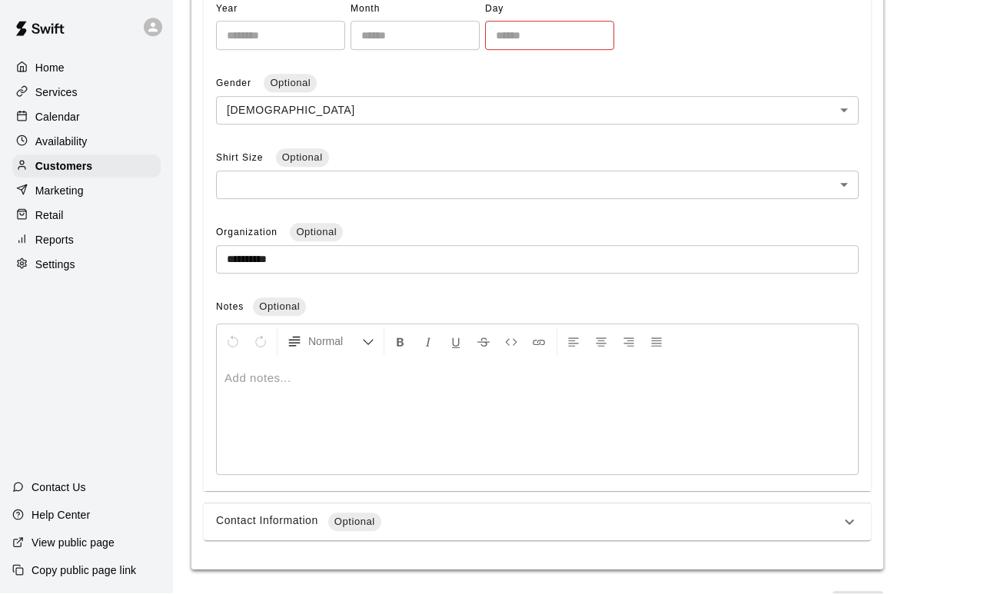
scroll to position [502, 0]
click at [846, 525] on icon at bounding box center [849, 522] width 9 height 5
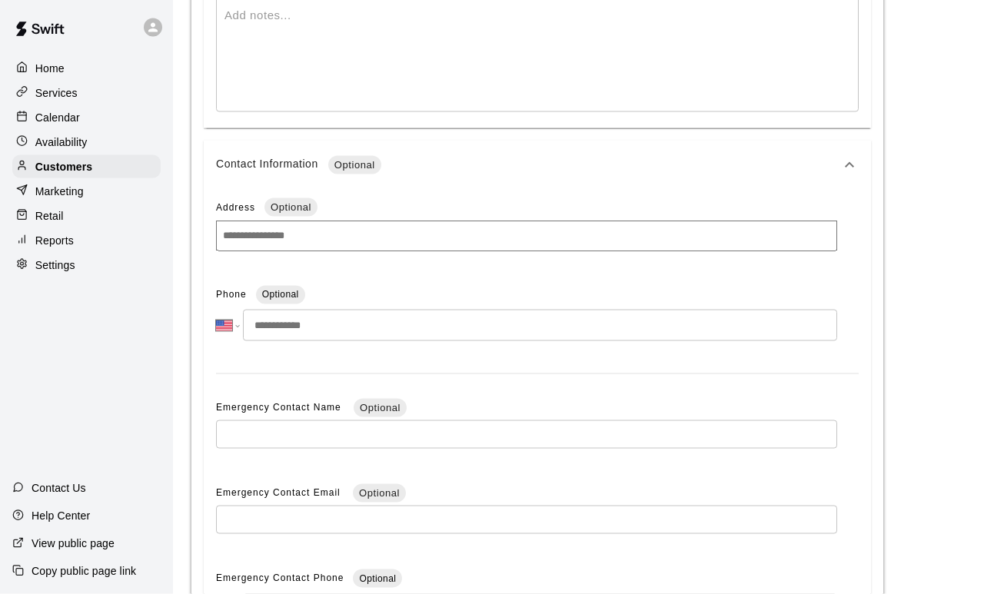
click at [401, 240] on input at bounding box center [526, 236] width 621 height 31
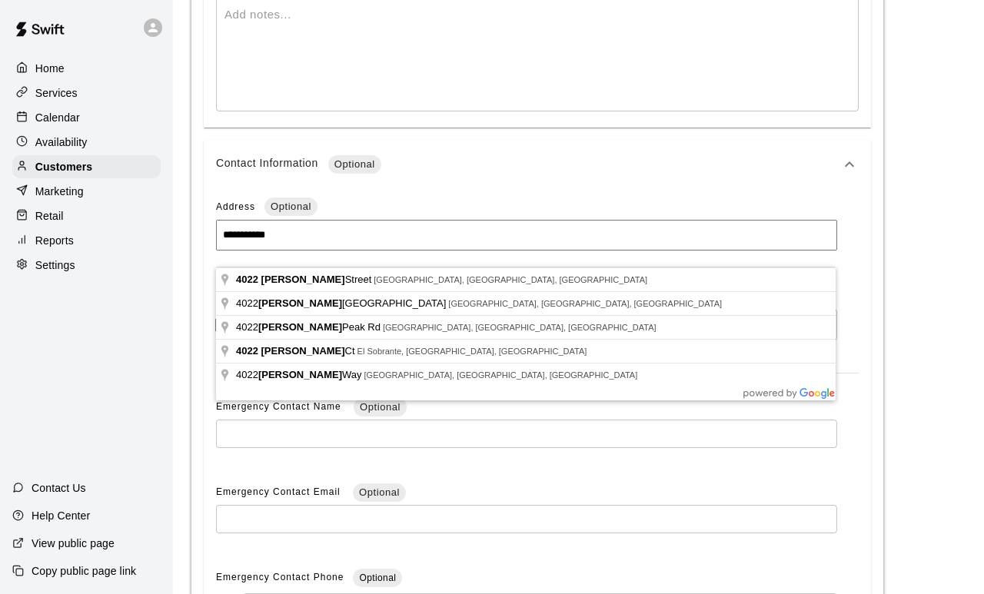
type input "**********"
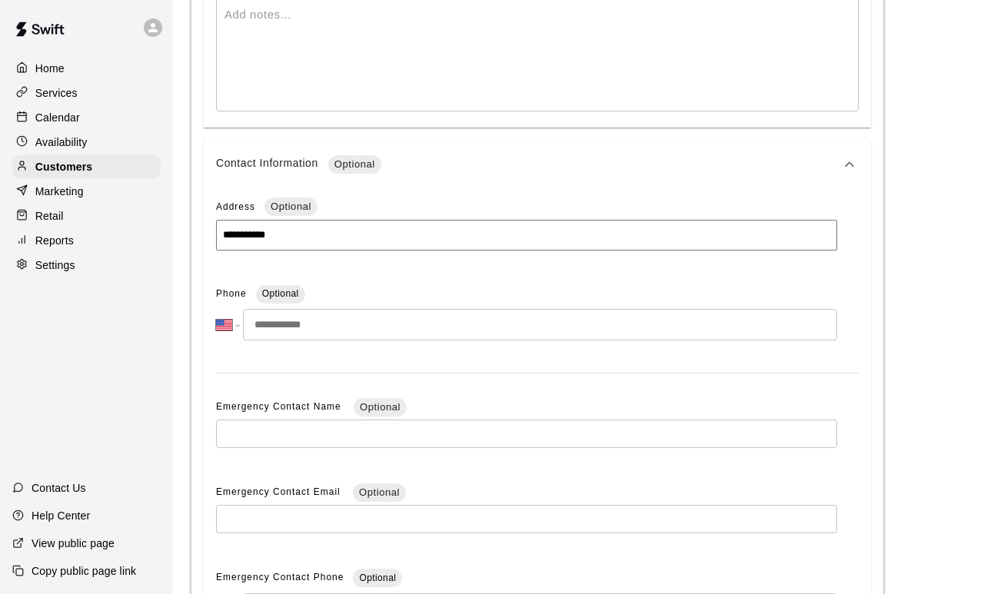
click at [364, 287] on div "**********" at bounding box center [537, 429] width 667 height 480
click at [449, 341] on input "tel" at bounding box center [540, 325] width 594 height 32
type input "**********"
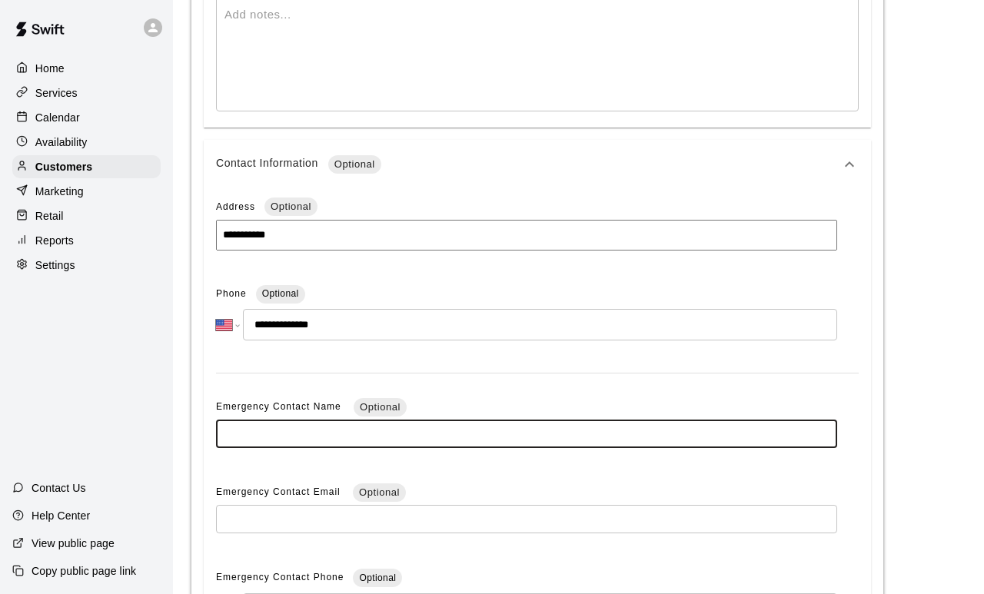
click at [466, 447] on input "text" at bounding box center [526, 434] width 621 height 28
type input "**********"
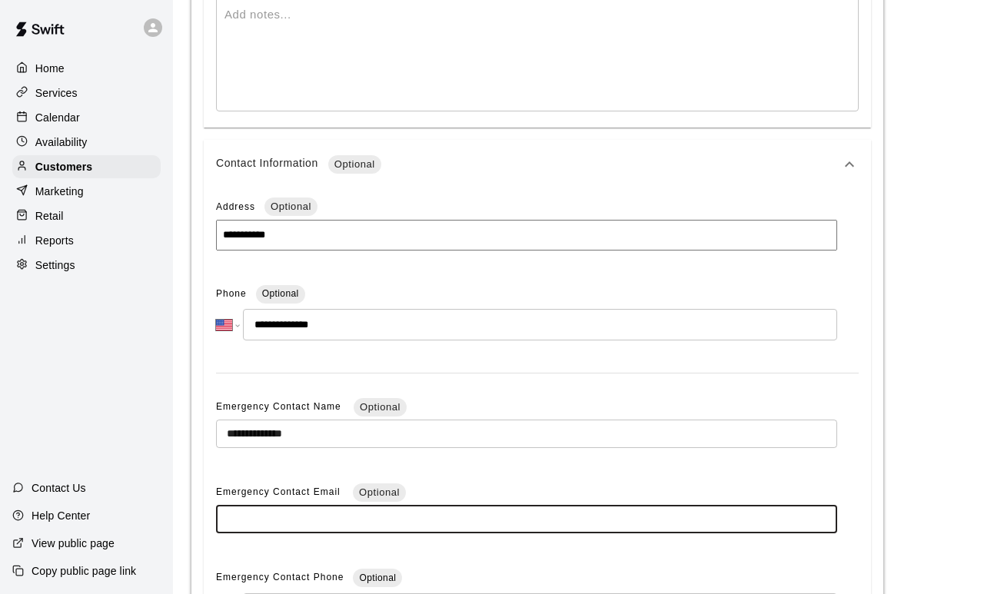
click at [233, 534] on input "text" at bounding box center [526, 519] width 621 height 28
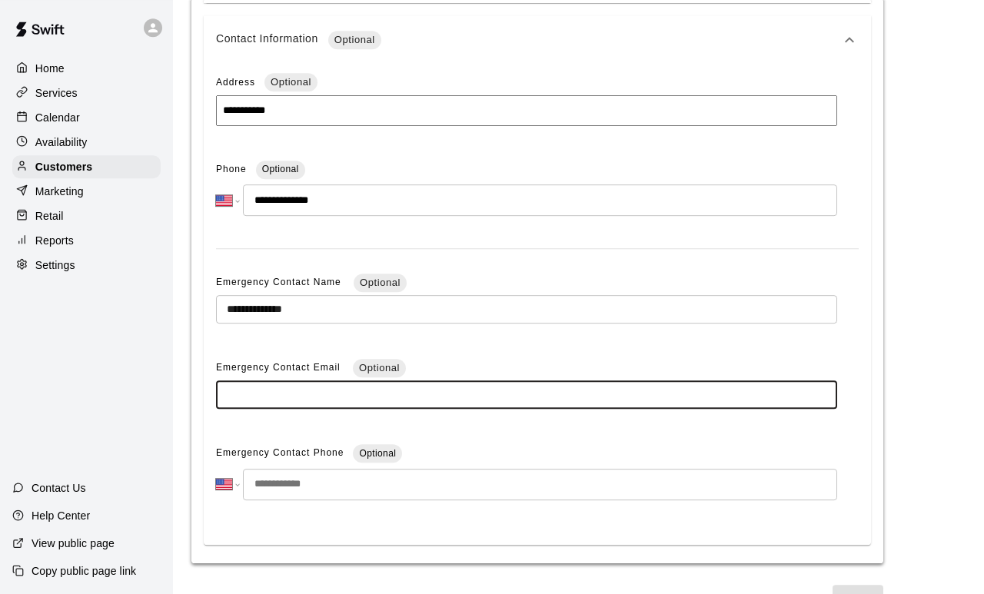
scroll to position [991, 0]
click at [507, 500] on input "tel" at bounding box center [540, 485] width 594 height 32
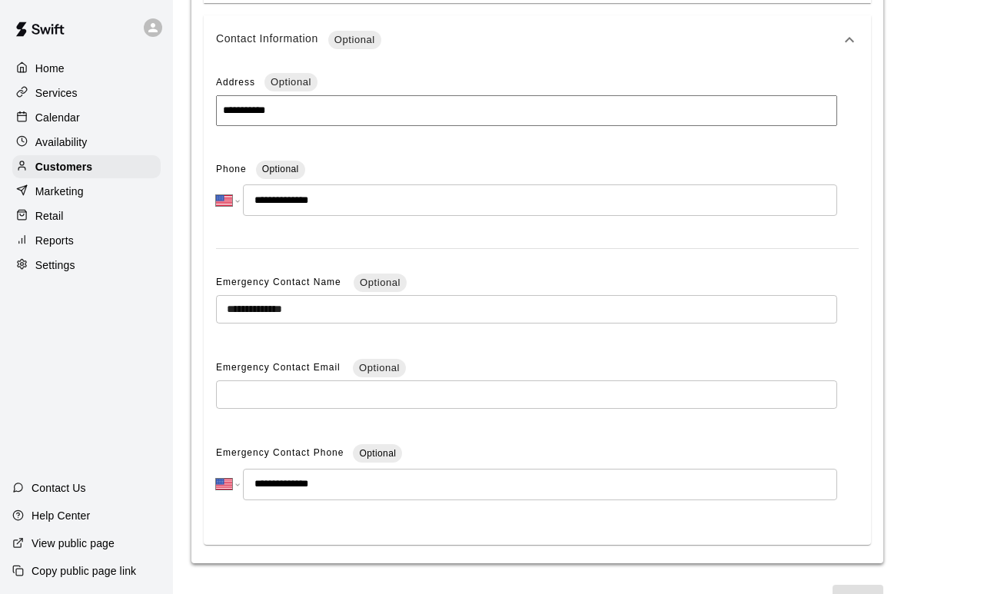
type input "**********"
click at [857, 49] on icon at bounding box center [849, 40] width 18 height 18
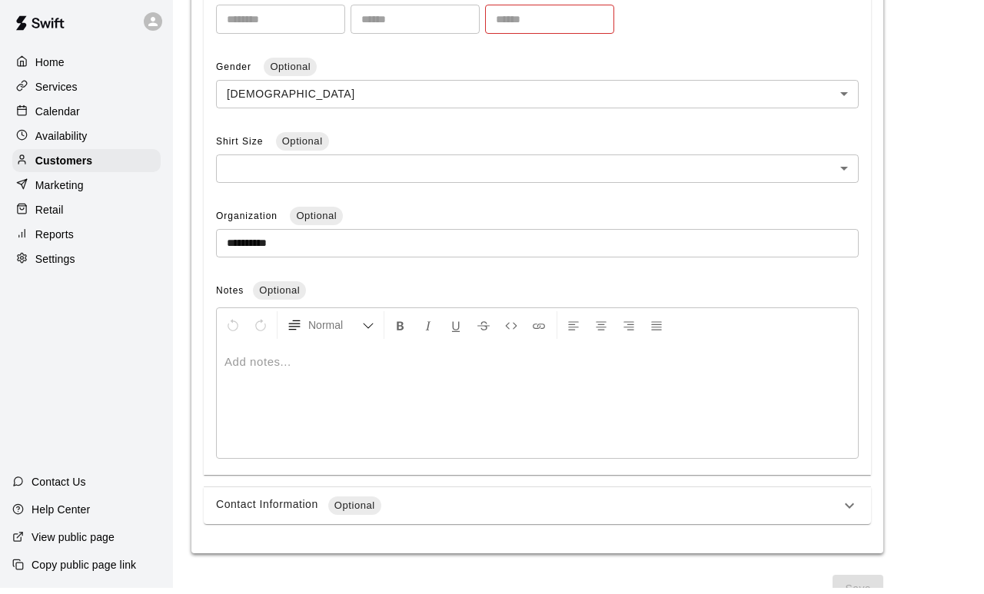
scroll to position [502, 0]
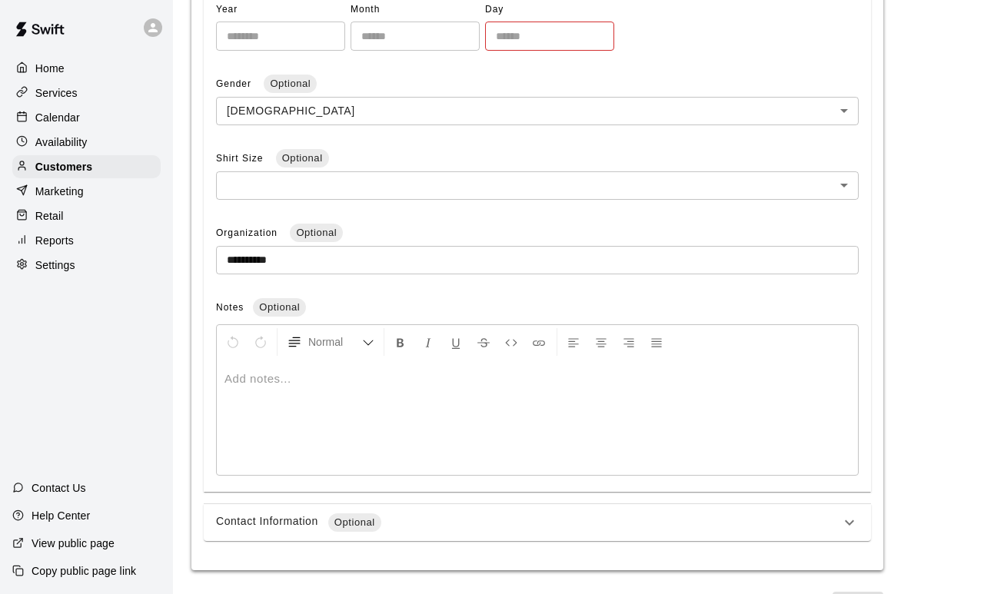
click at [508, 50] on input "****" at bounding box center [549, 36] width 129 height 28
type input "*"
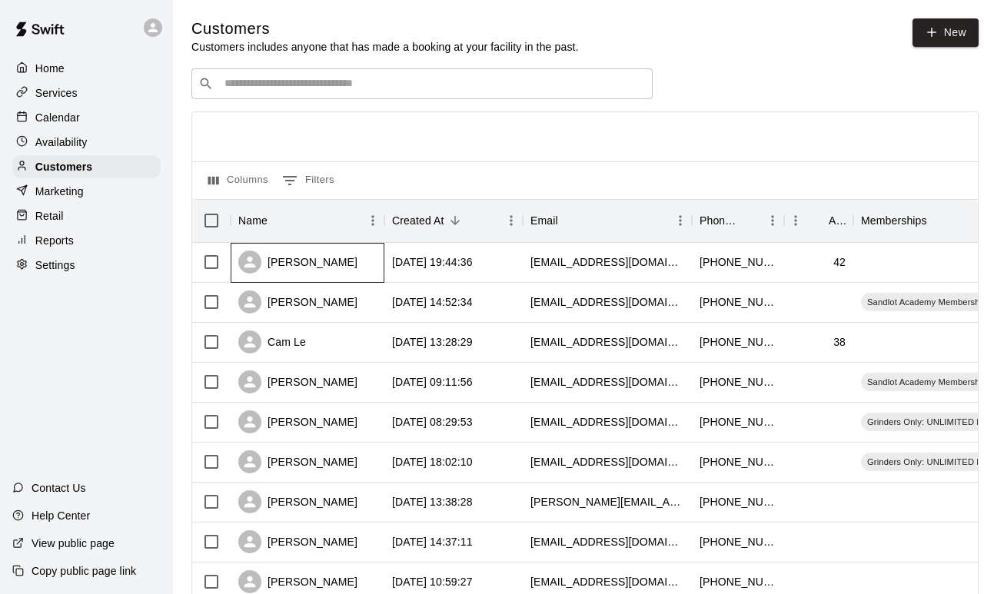
click at [314, 278] on div "[PERSON_NAME]" at bounding box center [308, 263] width 154 height 40
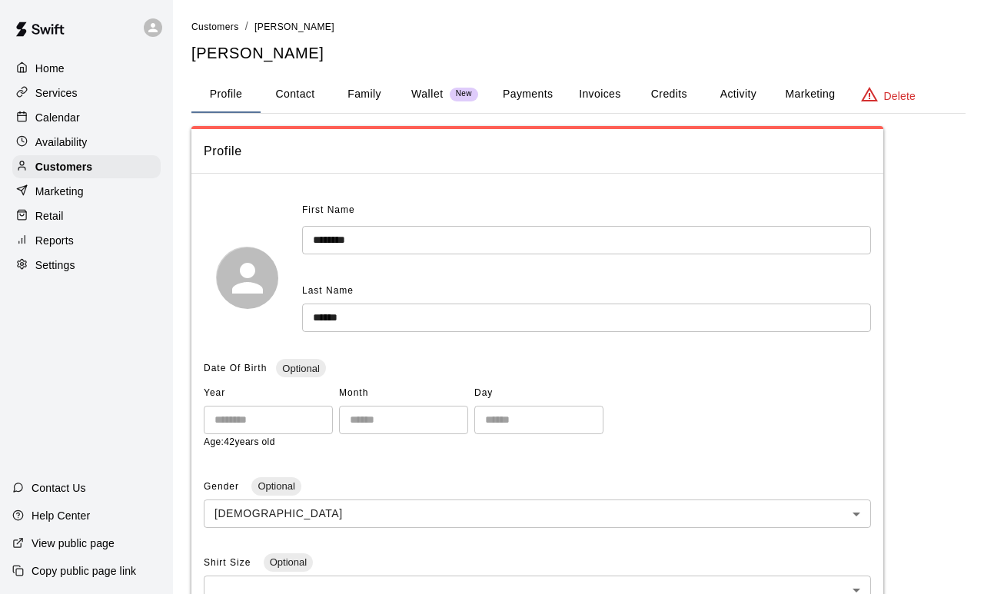
click at [411, 68] on div "**********" at bounding box center [578, 513] width 774 height 990
click at [444, 92] on p "Wallet" at bounding box center [427, 94] width 32 height 16
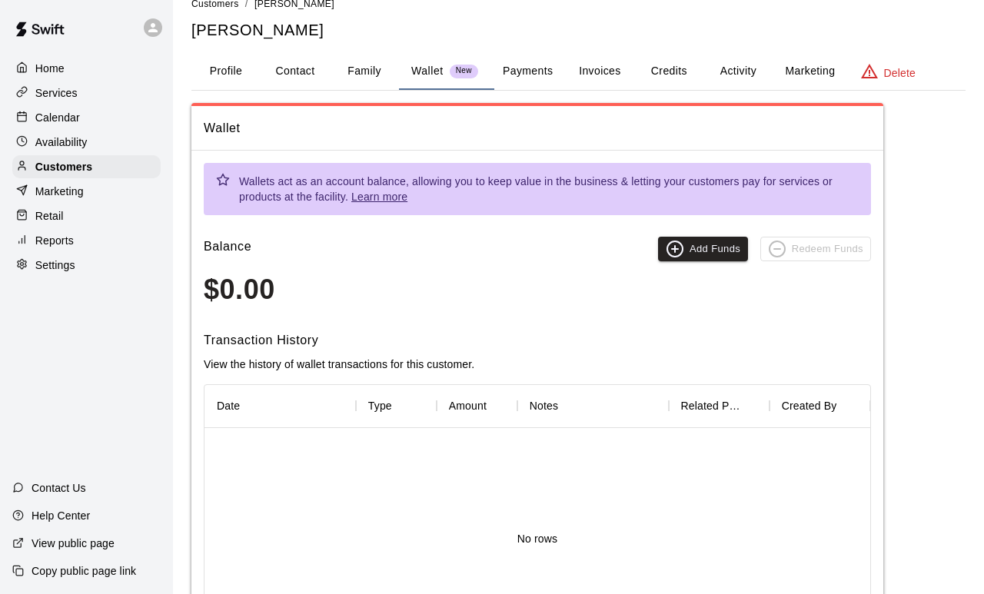
scroll to position [23, 0]
click at [367, 80] on button "Family" at bounding box center [364, 71] width 69 height 37
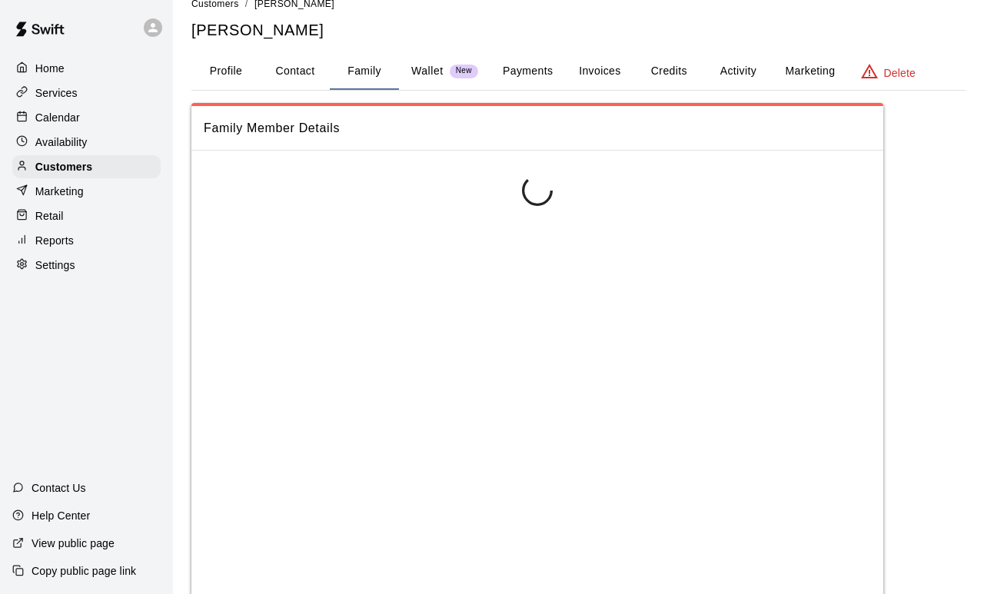
scroll to position [0, 0]
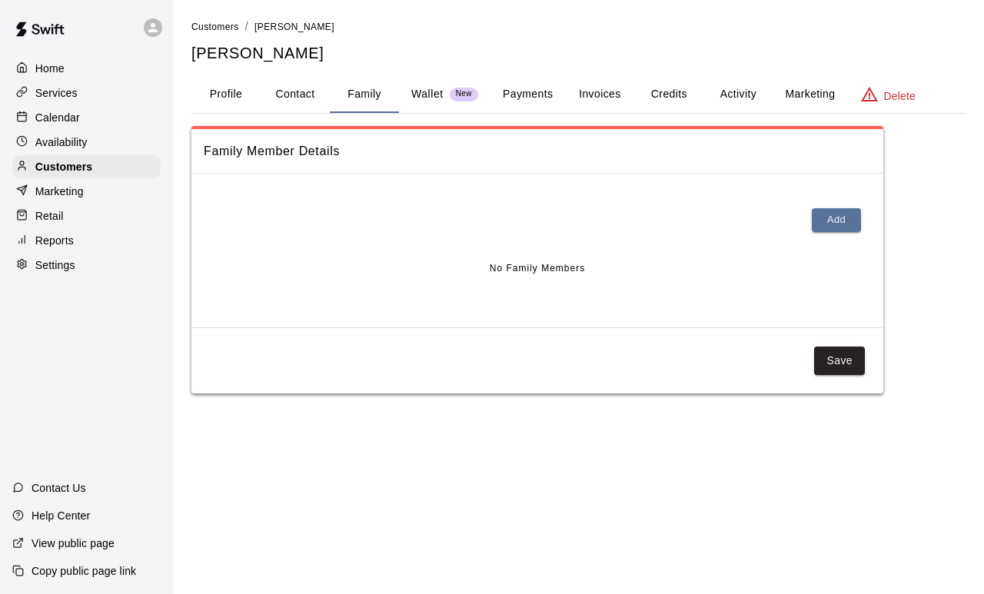
click at [45, 190] on p "Marketing" at bounding box center [59, 191] width 48 height 15
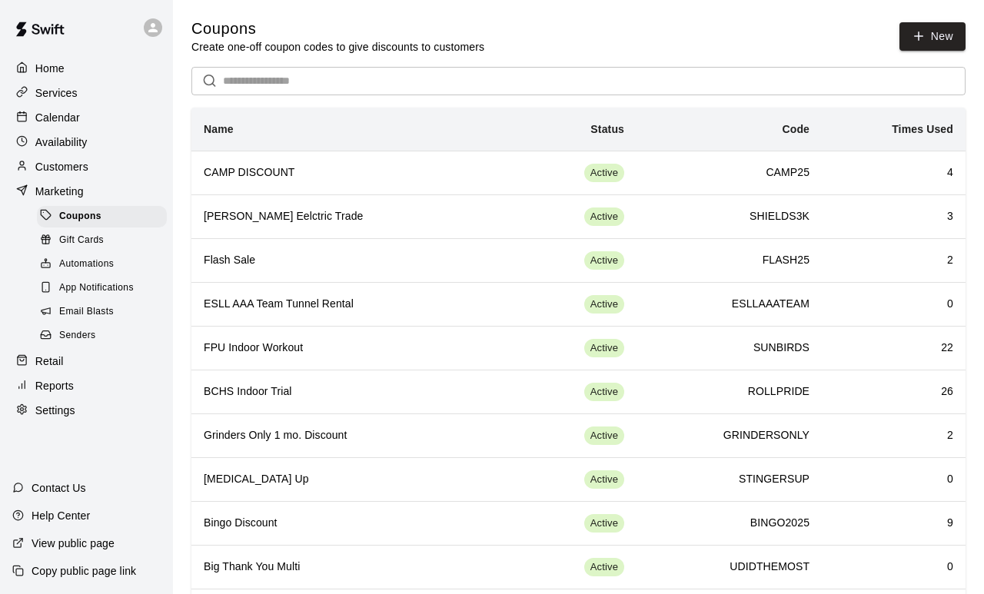
click at [52, 87] on p "Services" at bounding box center [56, 92] width 42 height 15
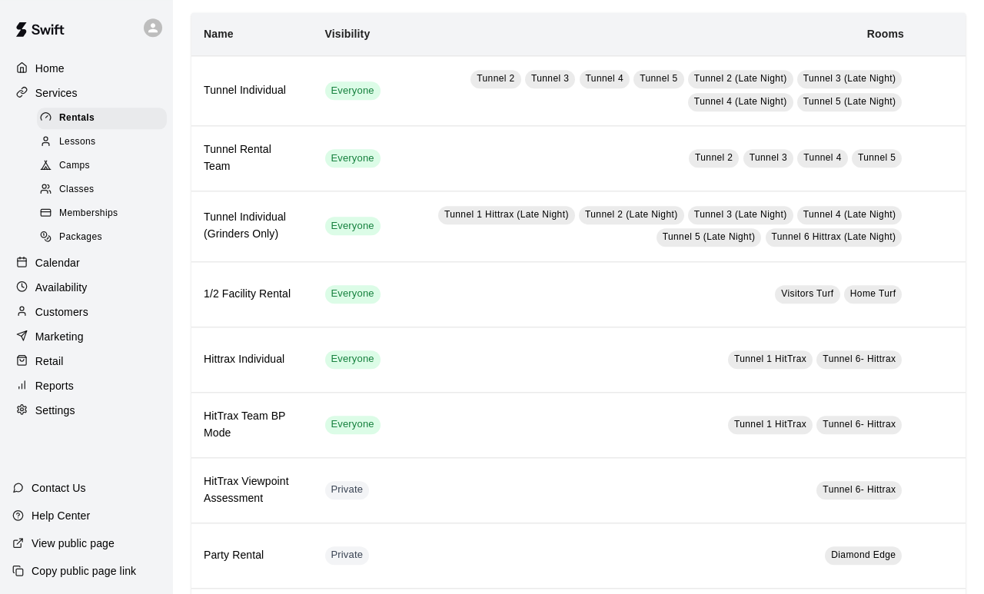
scroll to position [96, 0]
click at [82, 185] on div "Classes" at bounding box center [102, 190] width 130 height 22
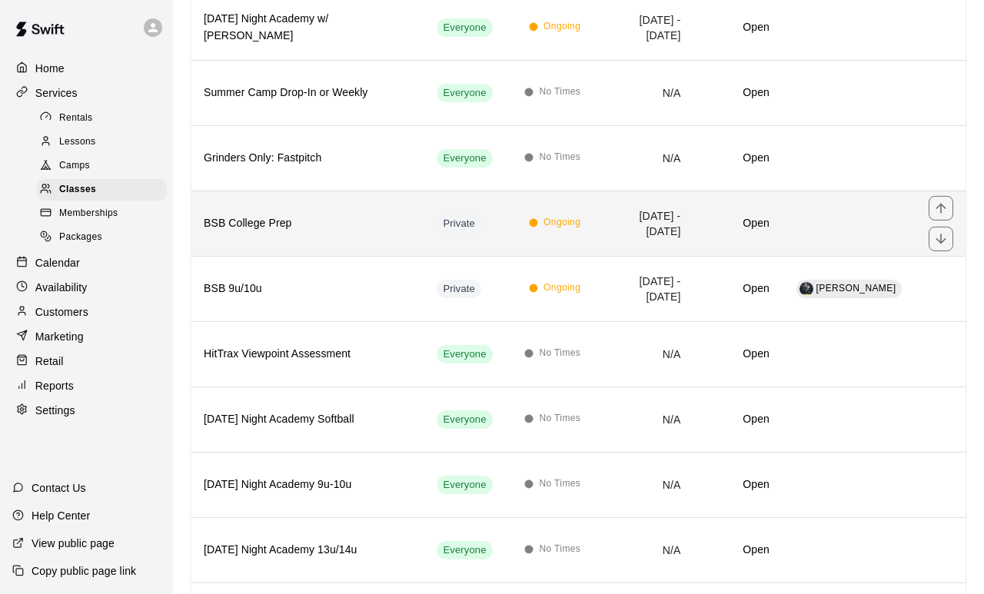
scroll to position [663, 0]
click at [294, 241] on th "BSB College Prep" at bounding box center [307, 222] width 233 height 65
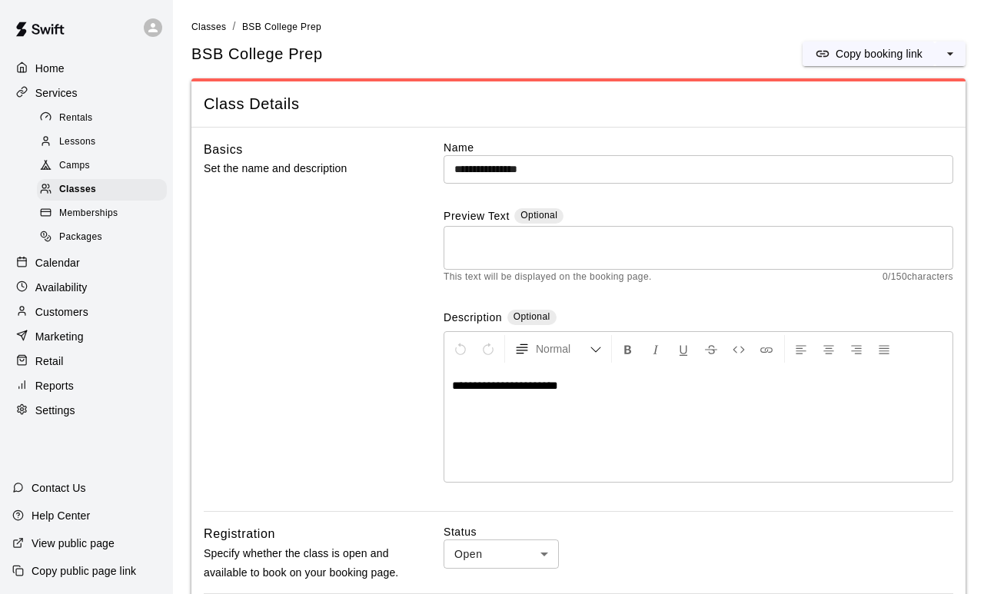
click at [108, 212] on span "Memberships" at bounding box center [88, 213] width 58 height 15
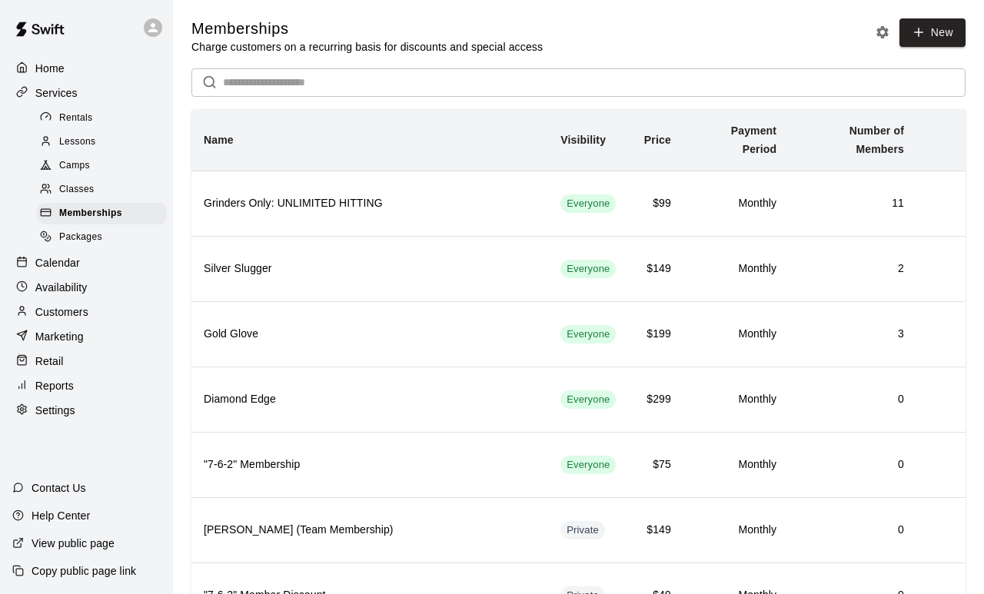
click at [290, 84] on input "text" at bounding box center [594, 82] width 743 height 28
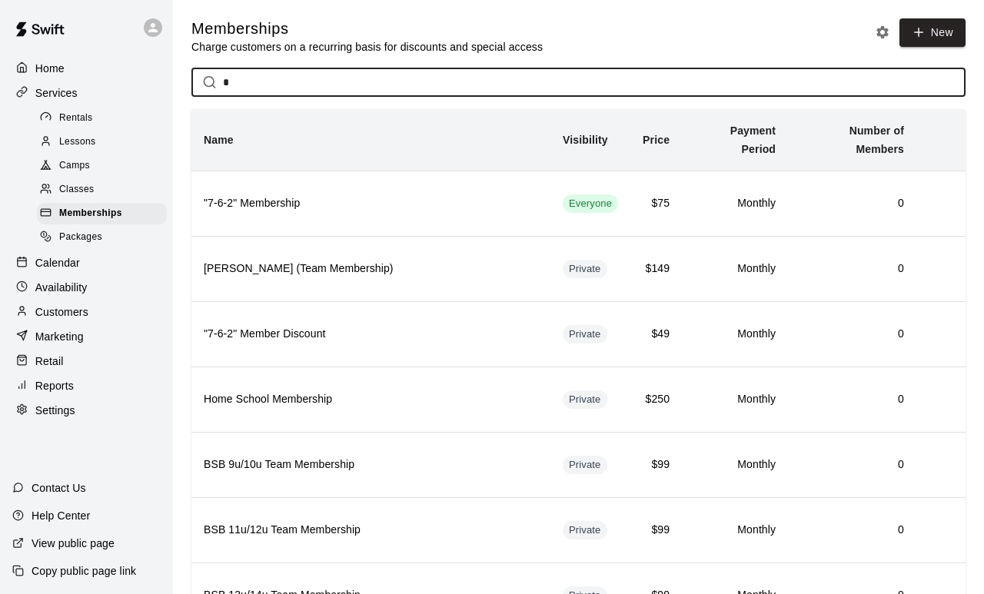
type input "**"
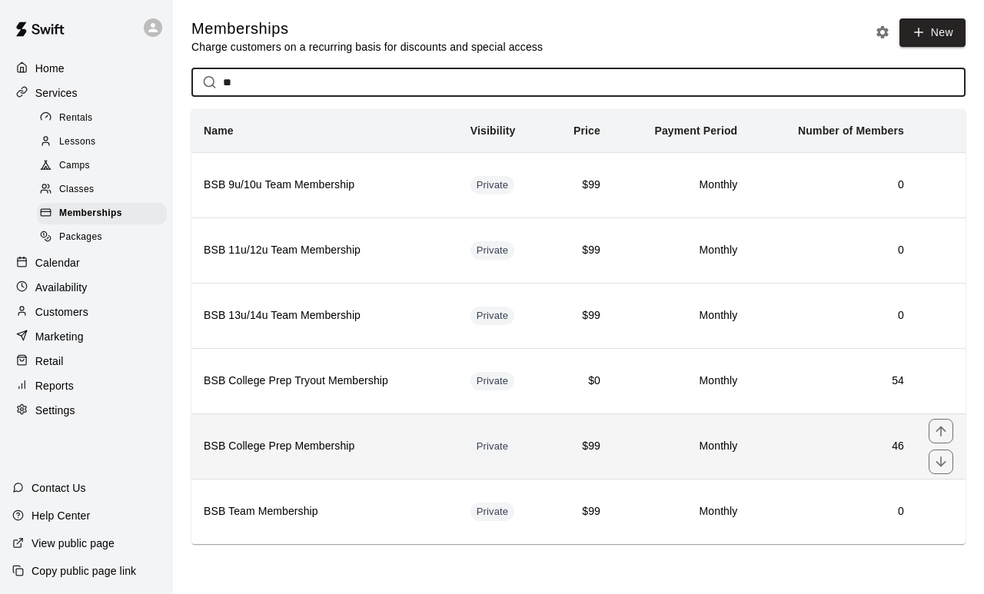
click at [314, 454] on h6 "BSB College Prep Membership" at bounding box center [325, 446] width 242 height 17
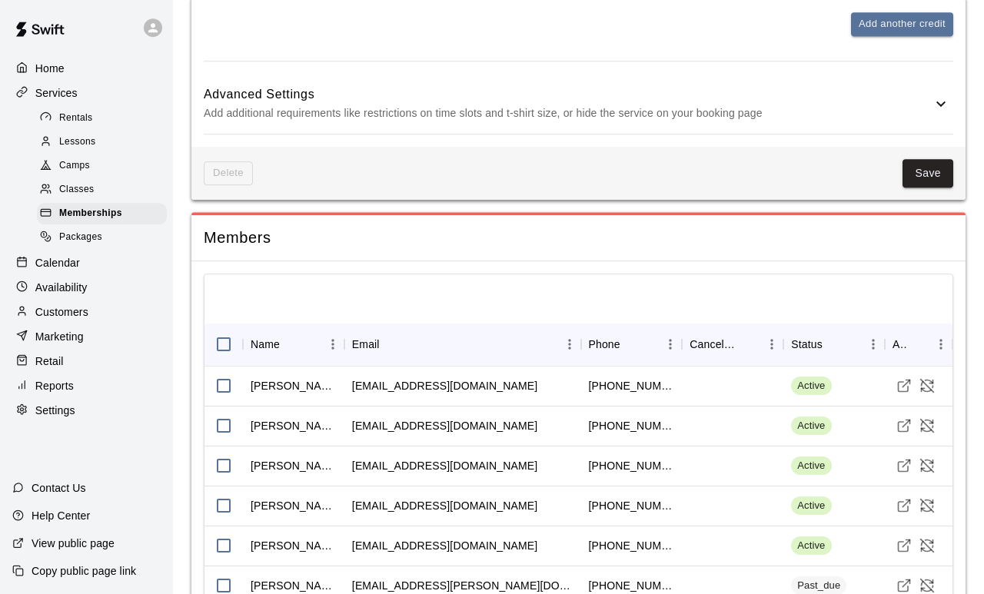
scroll to position [1949, 0]
click at [105, 348] on div "Marketing" at bounding box center [86, 336] width 148 height 23
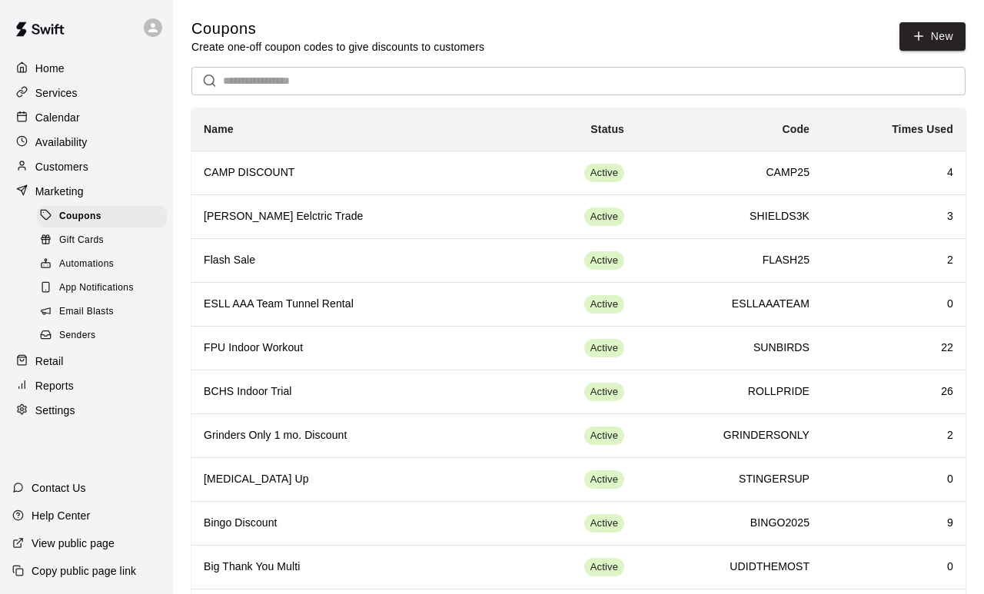
click at [113, 174] on div "Customers" at bounding box center [86, 166] width 148 height 23
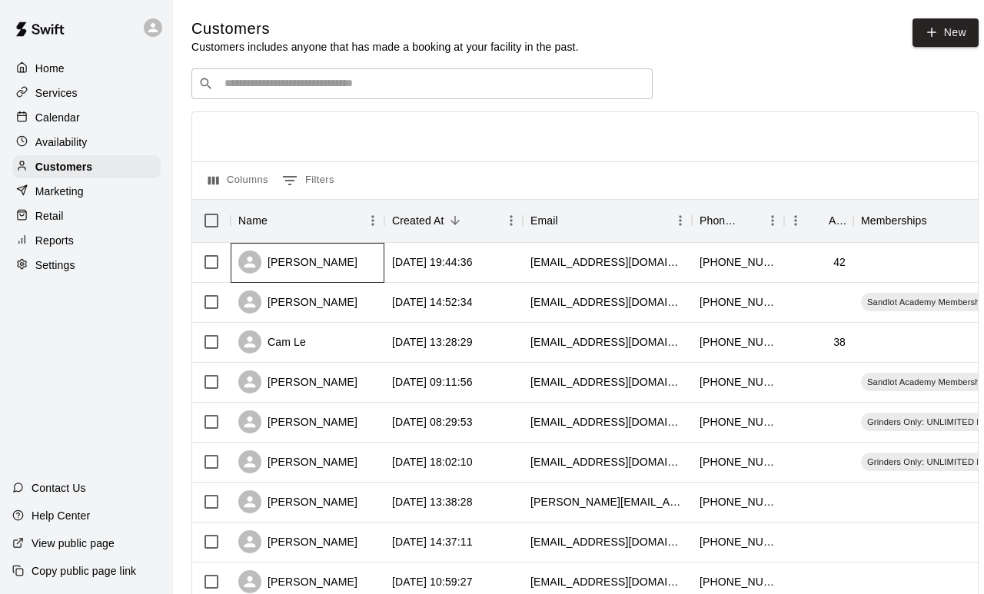
click at [337, 264] on div "[PERSON_NAME]" at bounding box center [297, 262] width 119 height 23
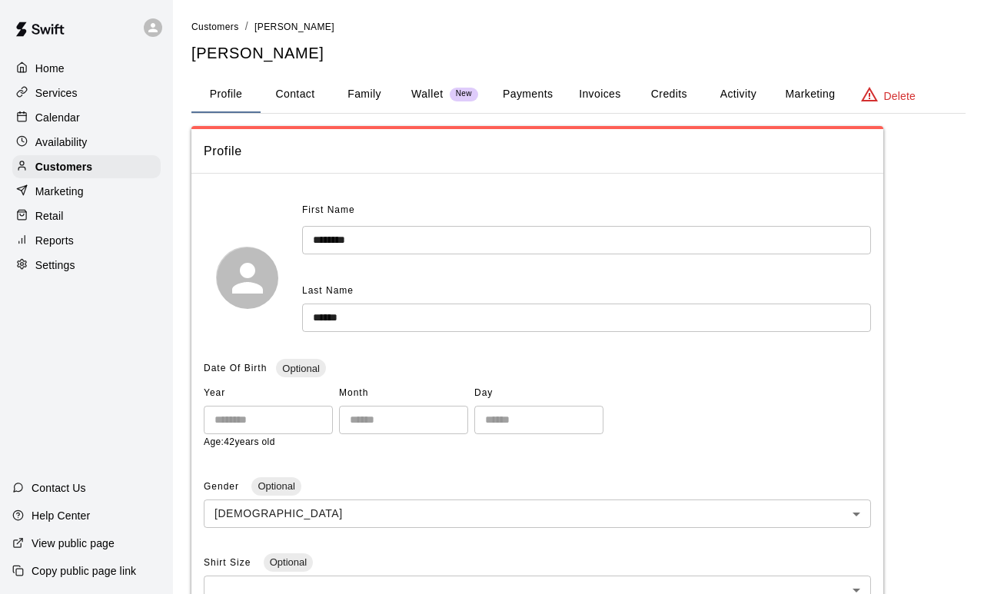
click at [745, 92] on button "Activity" at bounding box center [737, 94] width 69 height 37
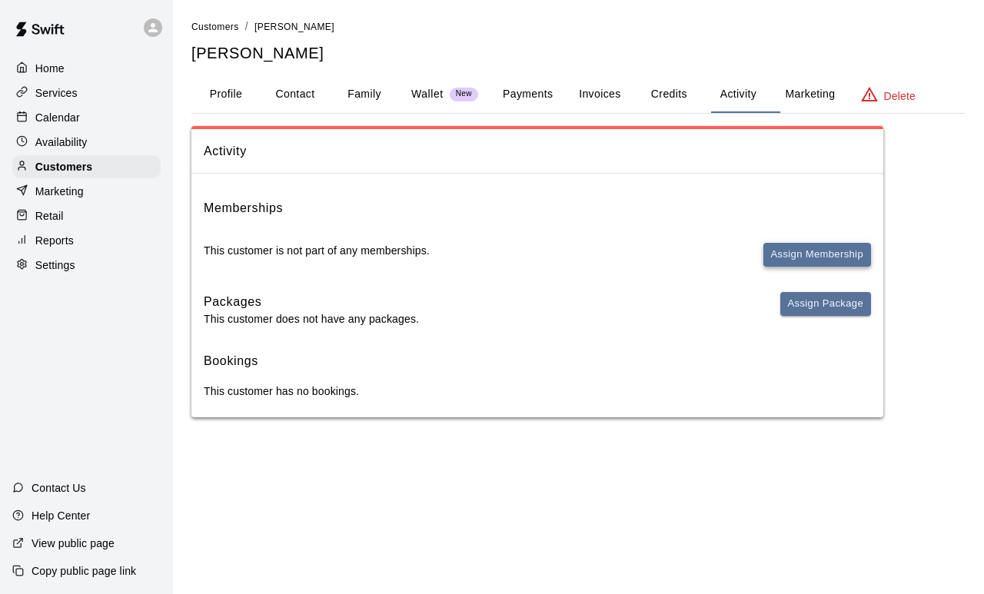
click at [823, 256] on button "Assign Membership" at bounding box center [817, 255] width 108 height 24
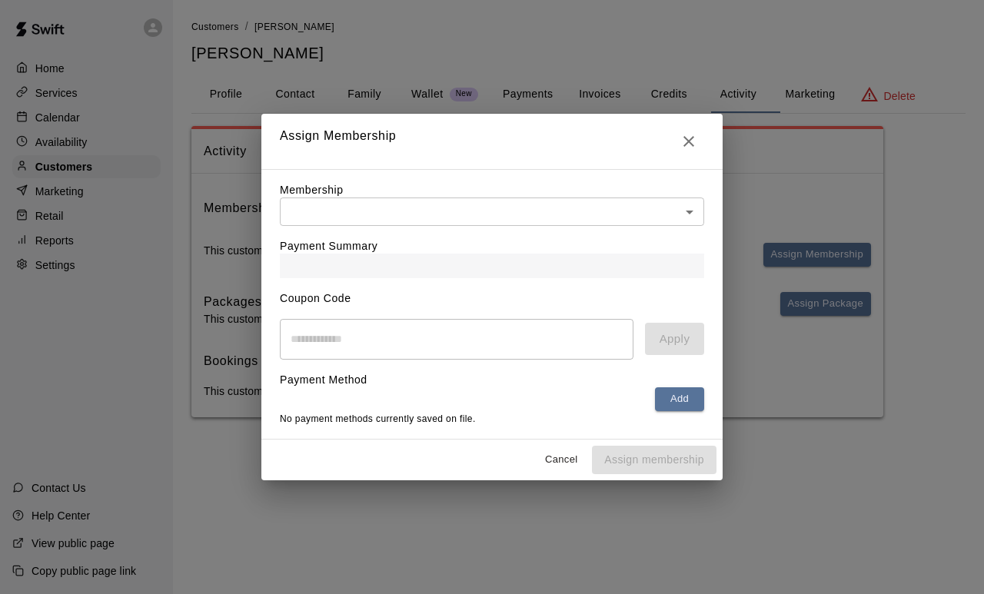
click at [458, 210] on body "Home Services Calendar Availability Customers Marketing Retail Reports Settings…" at bounding box center [492, 224] width 984 height 448
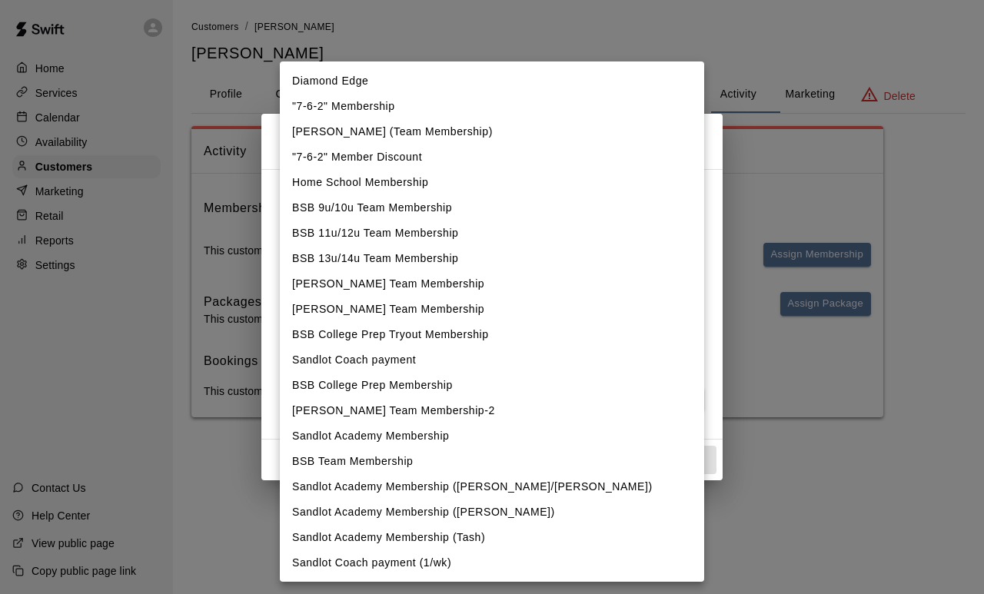
scroll to position [91, 0]
click at [464, 377] on li "BSB College Prep Membership" at bounding box center [492, 385] width 424 height 25
type input "**********"
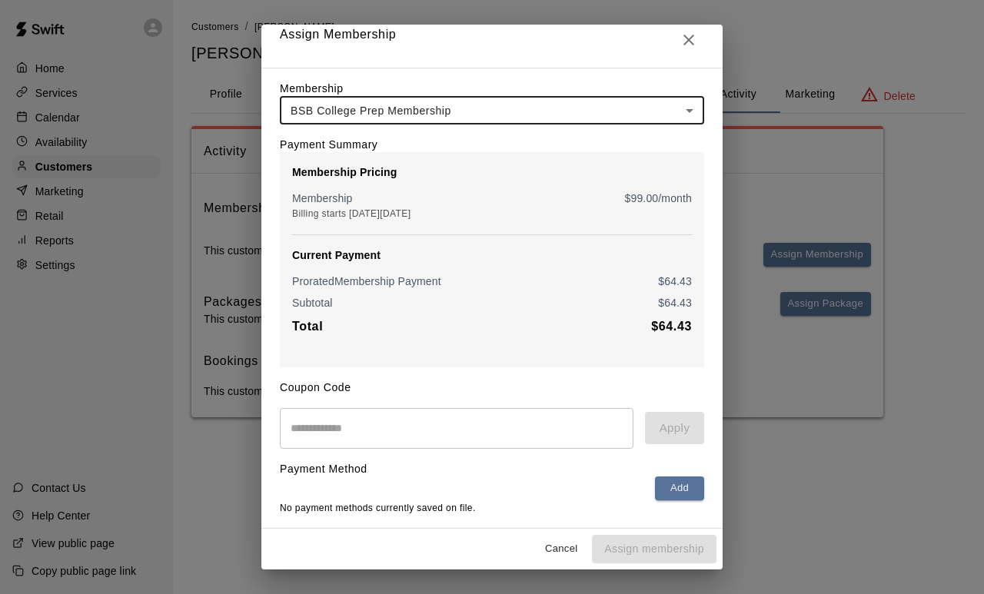
scroll to position [18, 0]
click at [673, 480] on button "Add" at bounding box center [679, 489] width 49 height 24
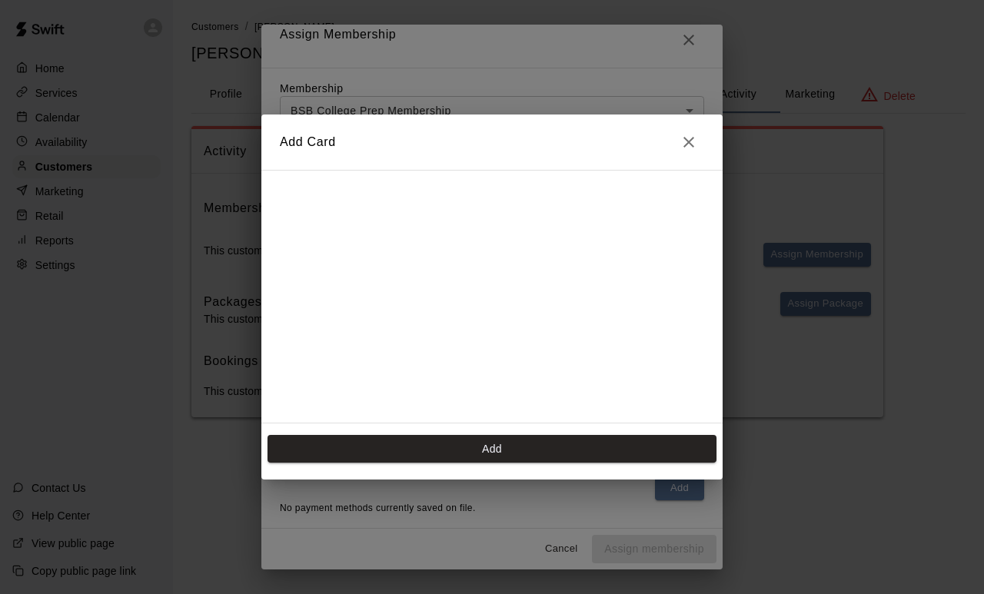
scroll to position [227, 0]
click at [906, 520] on div "Add Card Add" at bounding box center [492, 297] width 984 height 594
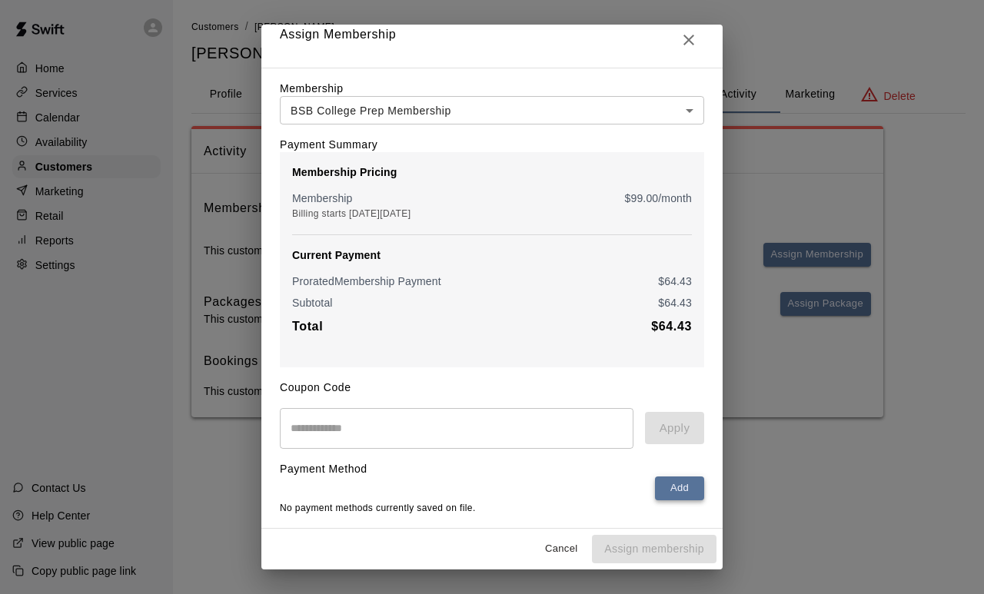
click at [675, 484] on button "Add" at bounding box center [679, 489] width 49 height 24
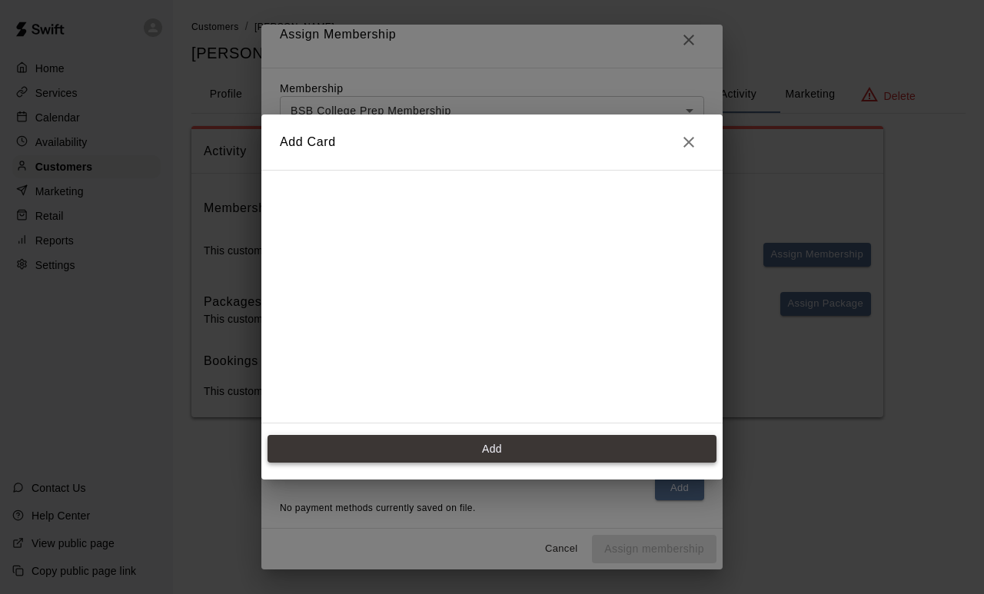
click at [528, 457] on button "Add" at bounding box center [492, 449] width 449 height 28
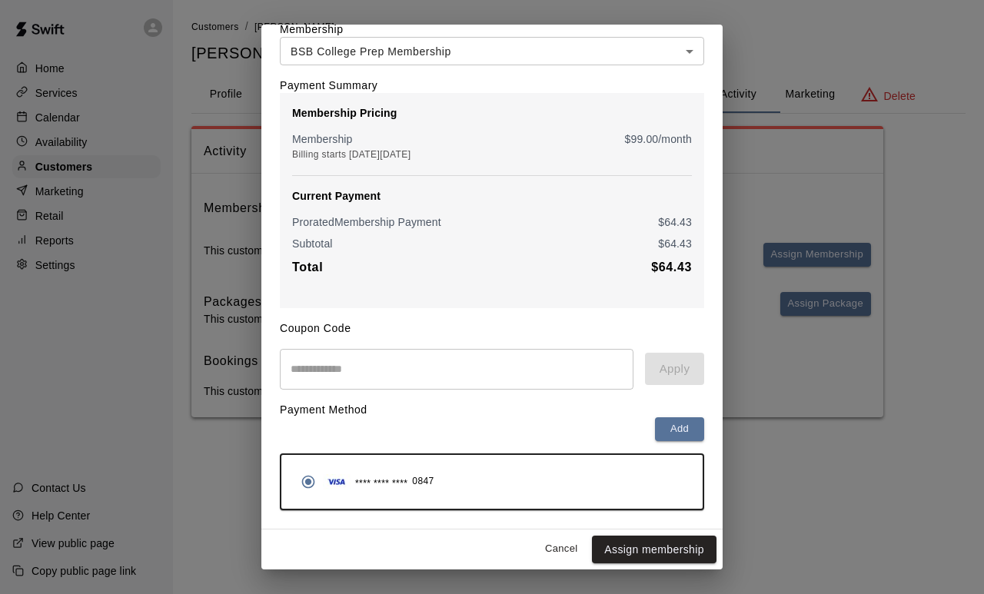
scroll to position [76, 0]
click at [672, 547] on button "Assign membership" at bounding box center [654, 550] width 125 height 28
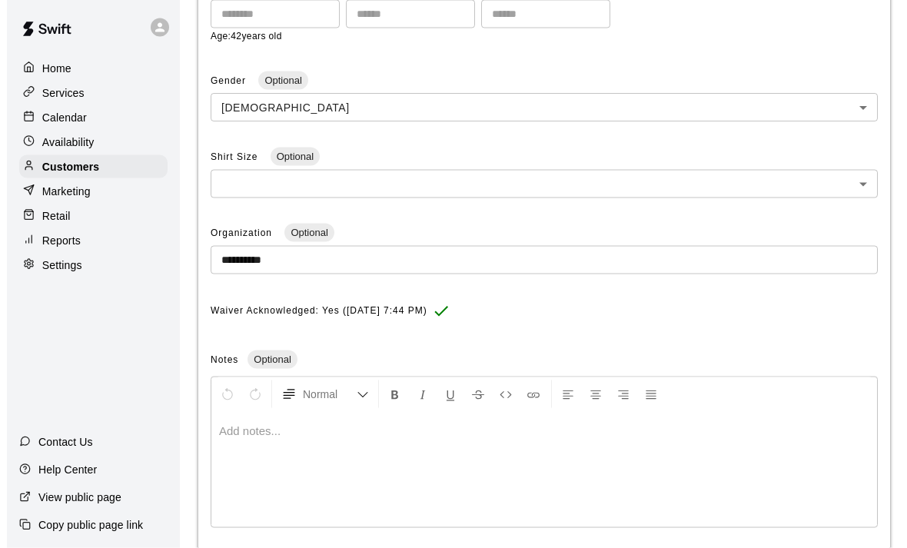
scroll to position [434, 0]
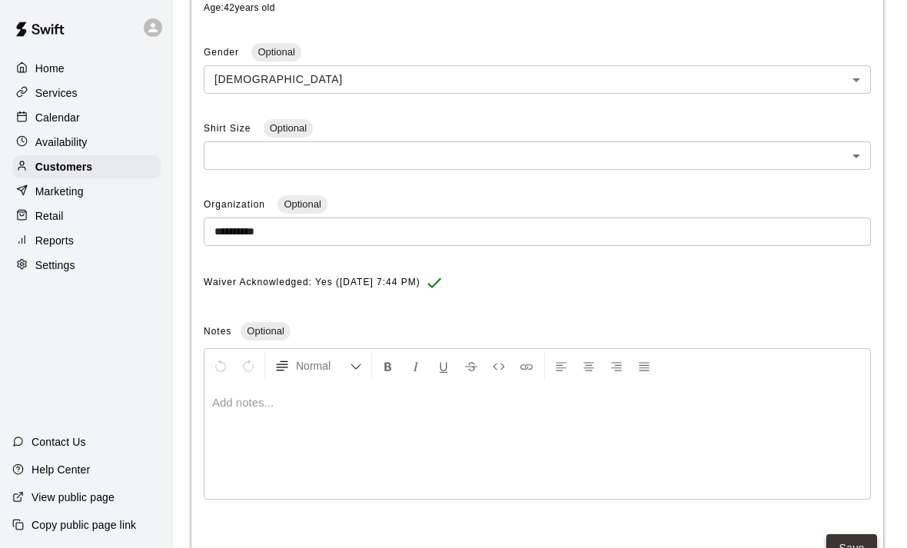
click at [850, 541] on button "Save" at bounding box center [851, 548] width 51 height 28
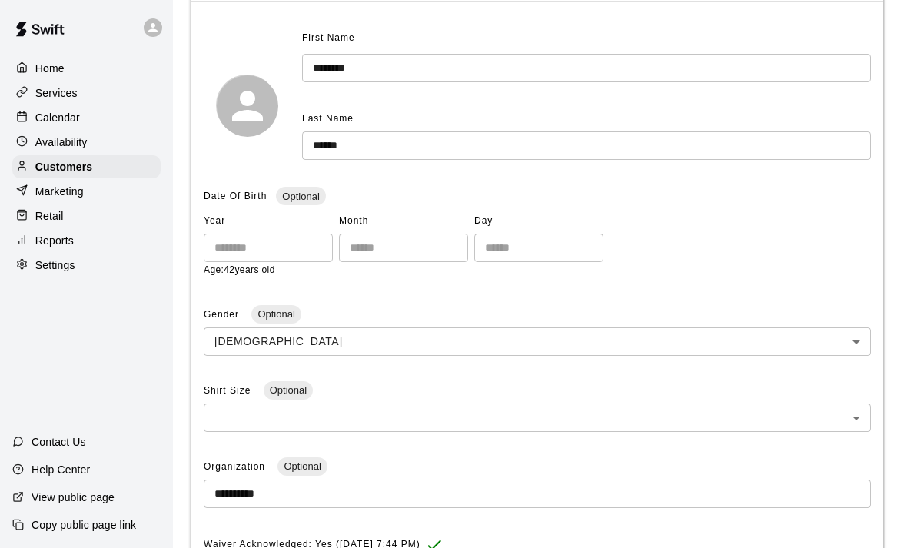
scroll to position [0, 0]
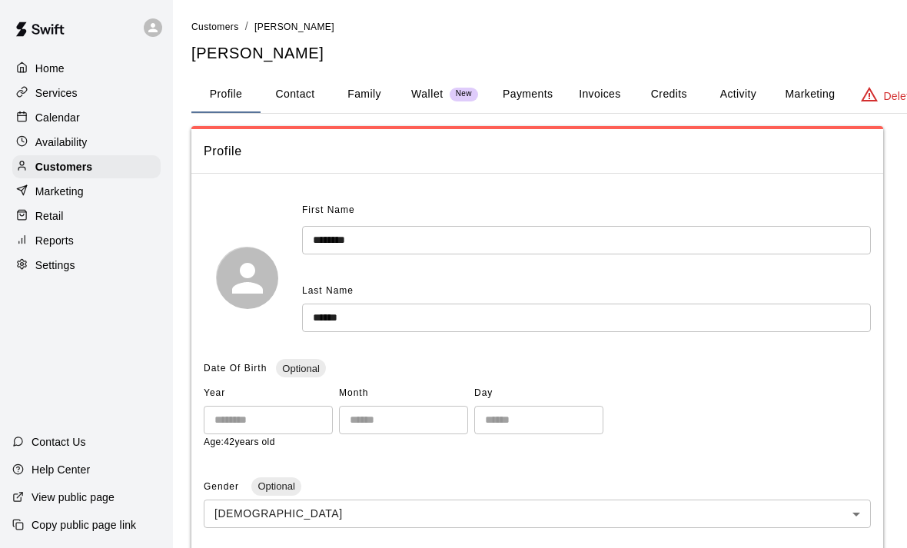
click at [60, 63] on p "Home" at bounding box center [49, 68] width 29 height 15
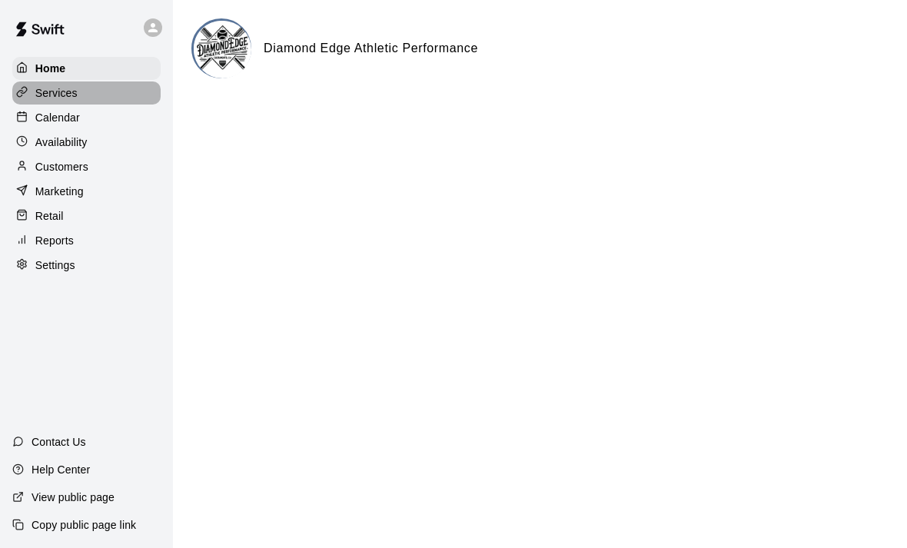
click at [47, 85] on p "Services" at bounding box center [56, 92] width 42 height 15
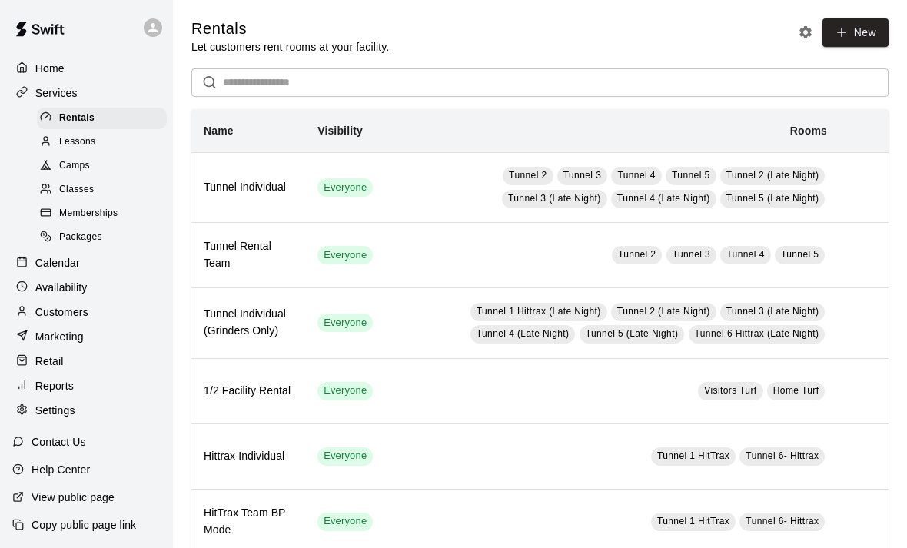
click at [65, 283] on p "Availability" at bounding box center [61, 287] width 52 height 15
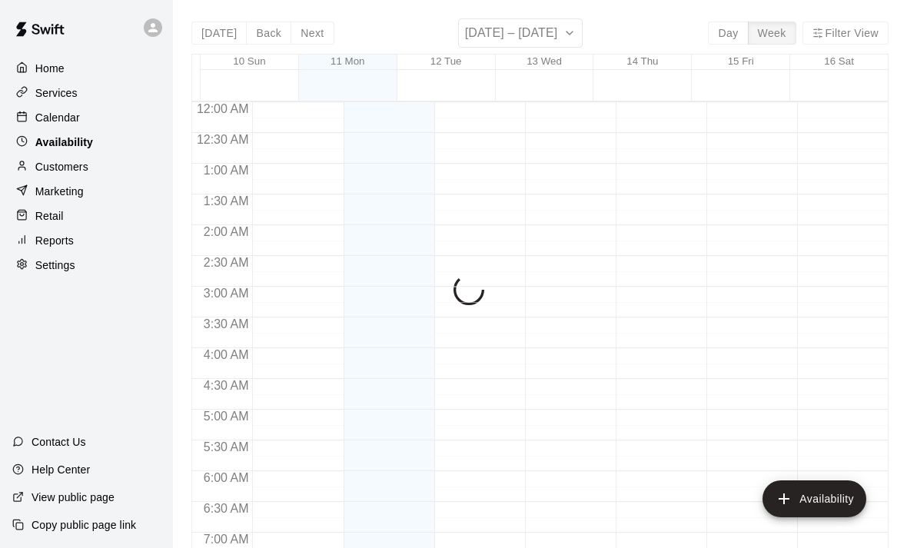
scroll to position [964, 0]
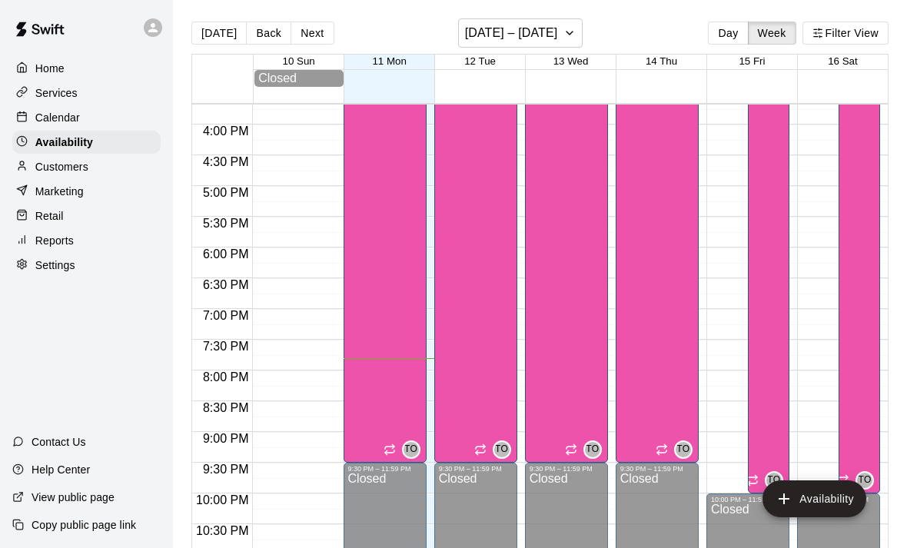
click at [71, 119] on p "Calendar" at bounding box center [57, 117] width 45 height 15
